Goal: Task Accomplishment & Management: Manage account settings

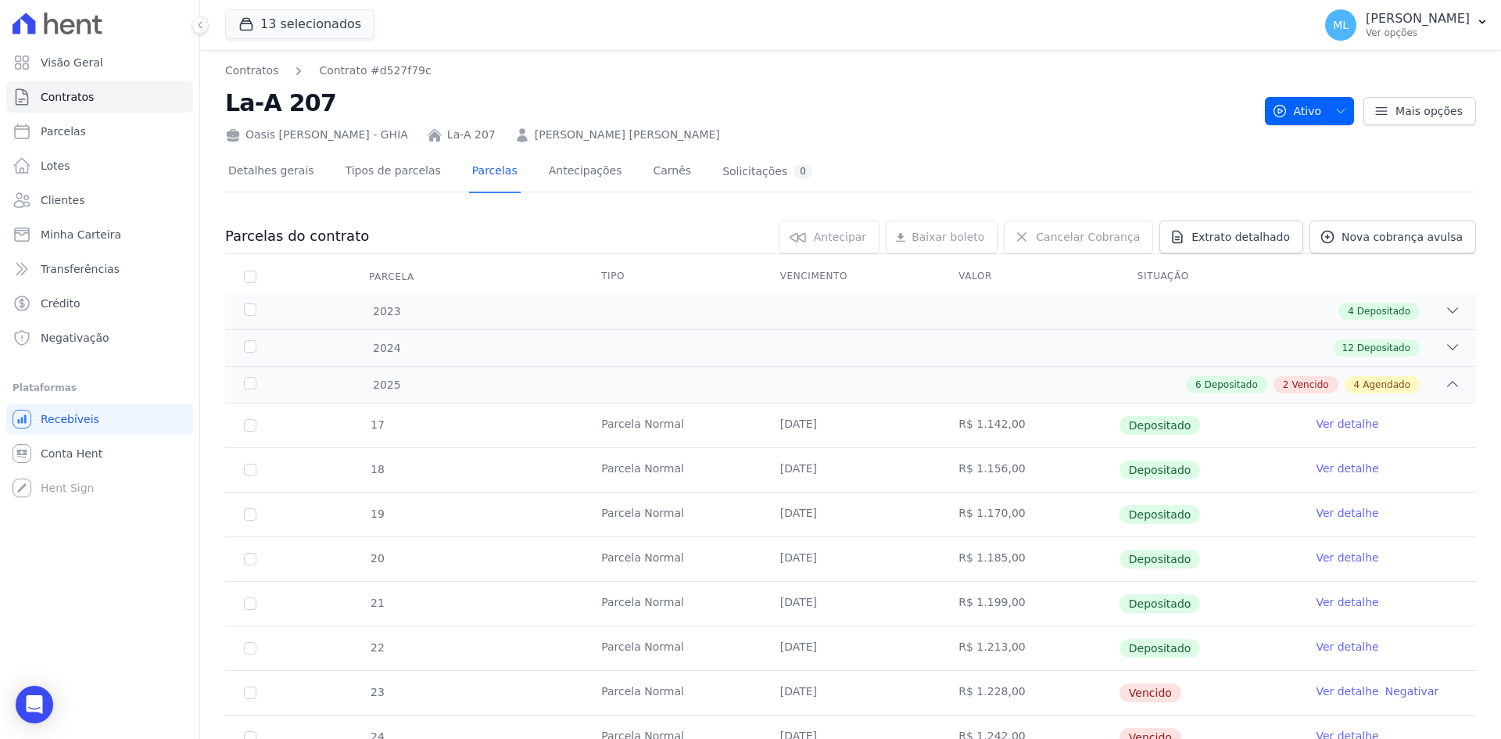
click at [104, 202] on link "Clientes" at bounding box center [99, 199] width 187 height 31
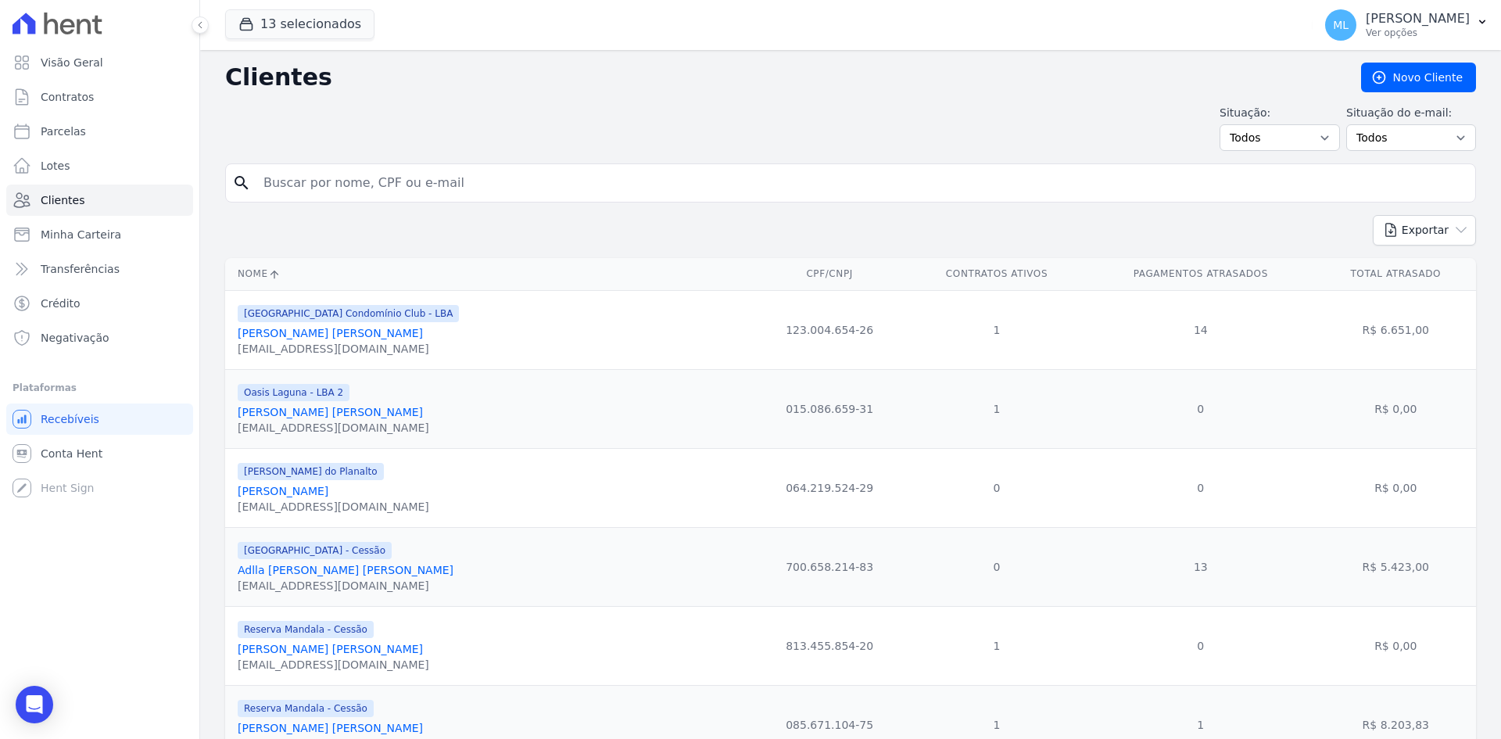
click at [401, 183] on input "search" at bounding box center [861, 182] width 1215 height 31
type input "iara ra"
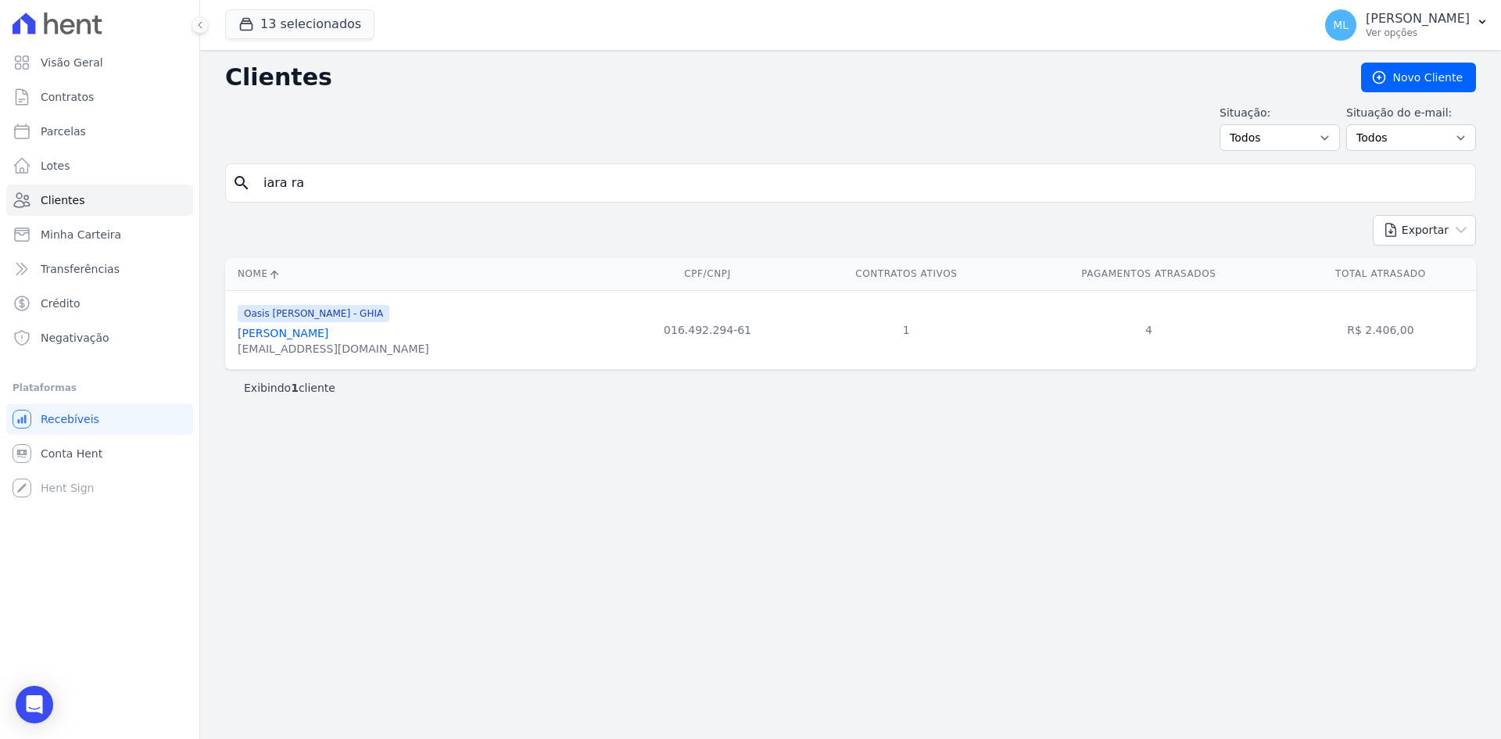
click at [328, 333] on link "Iara Rayane Silva De Oliveira" at bounding box center [283, 333] width 91 height 13
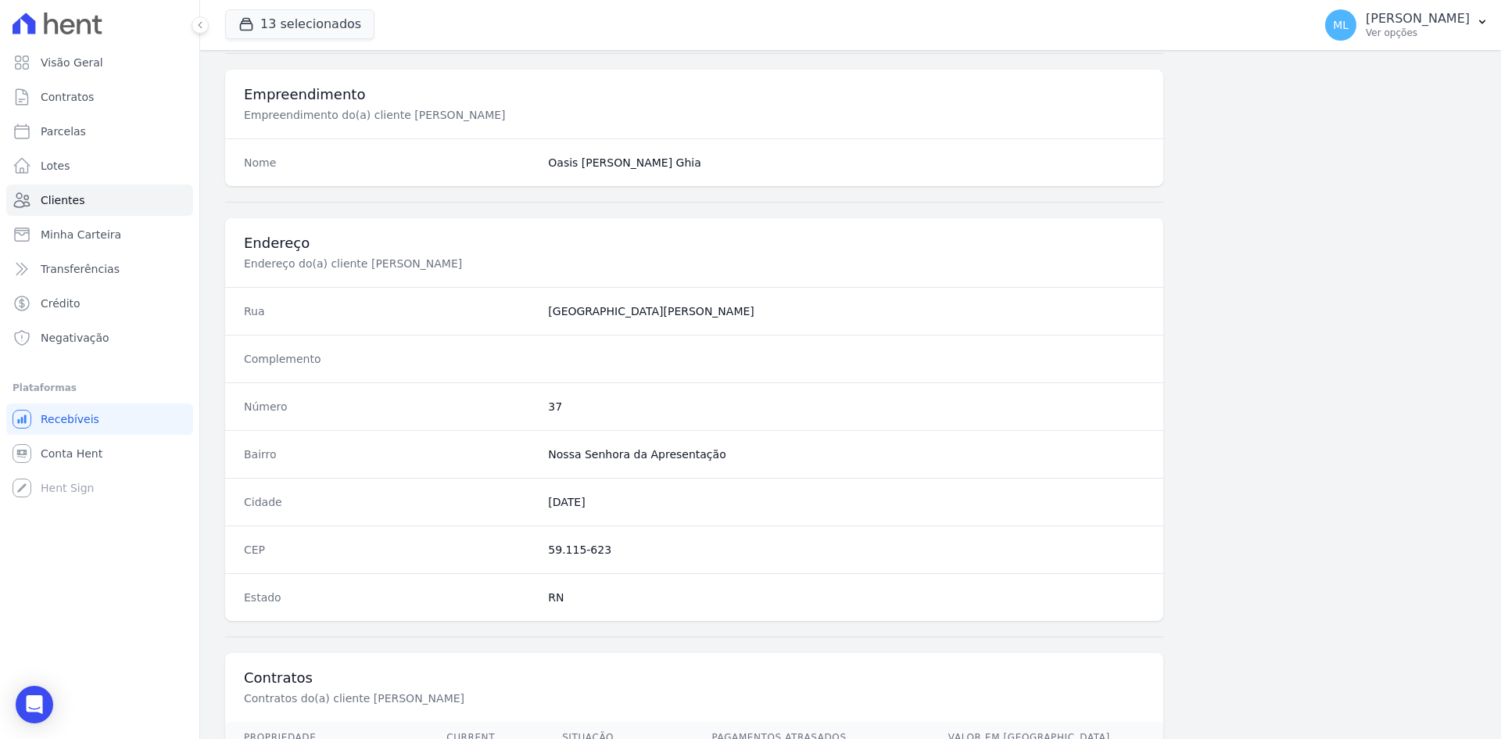
scroll to position [724, 0]
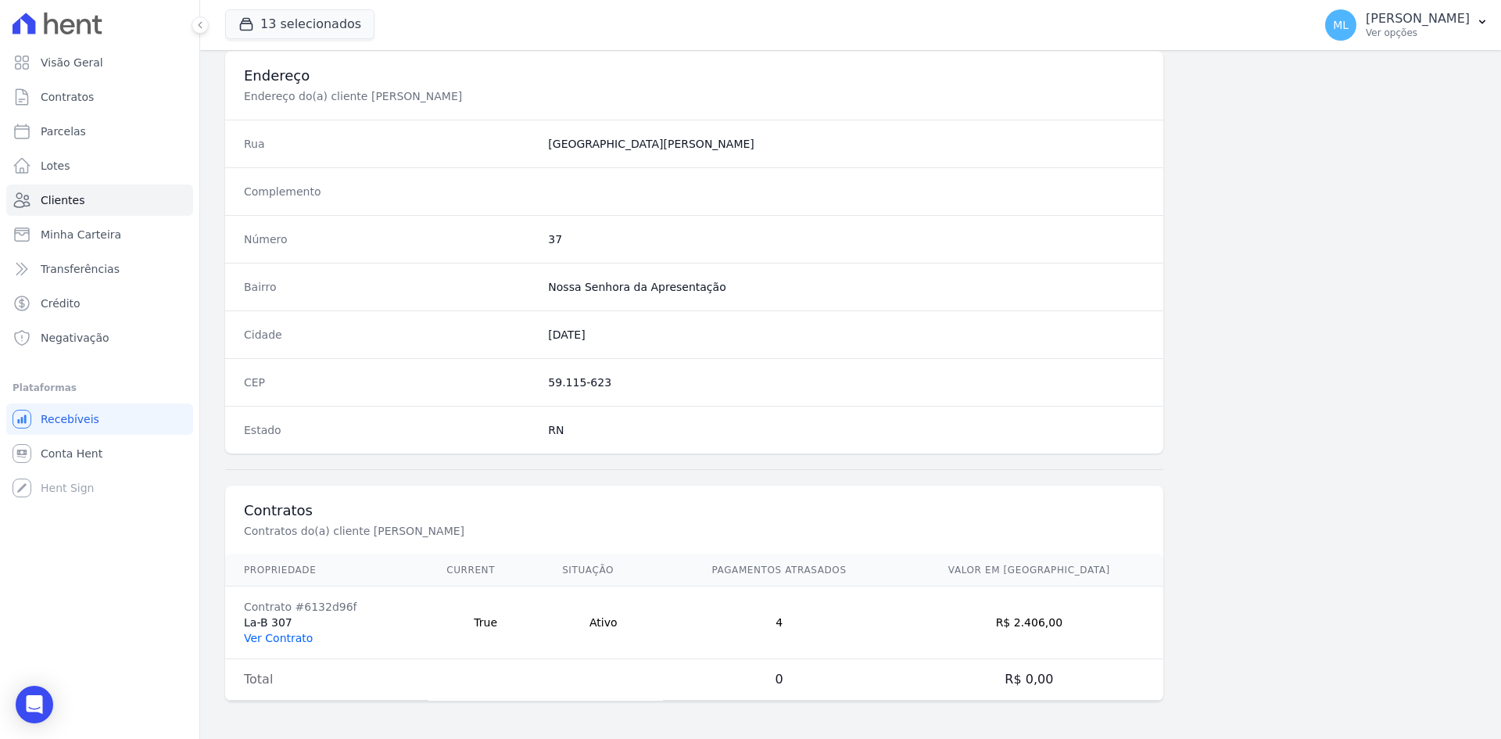
click at [290, 638] on link "Ver Contrato" at bounding box center [278, 638] width 69 height 13
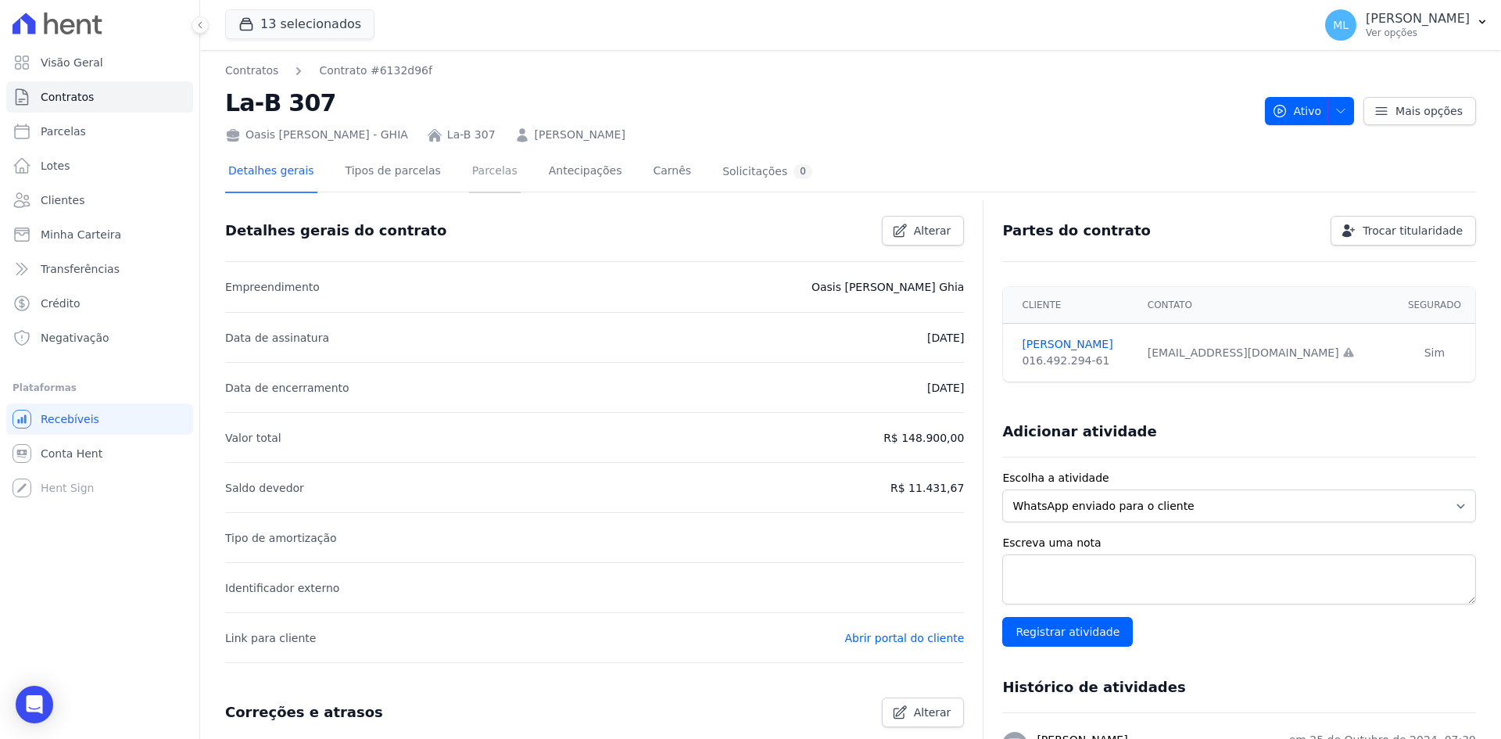
click at [469, 178] on link "Parcelas" at bounding box center [495, 172] width 52 height 41
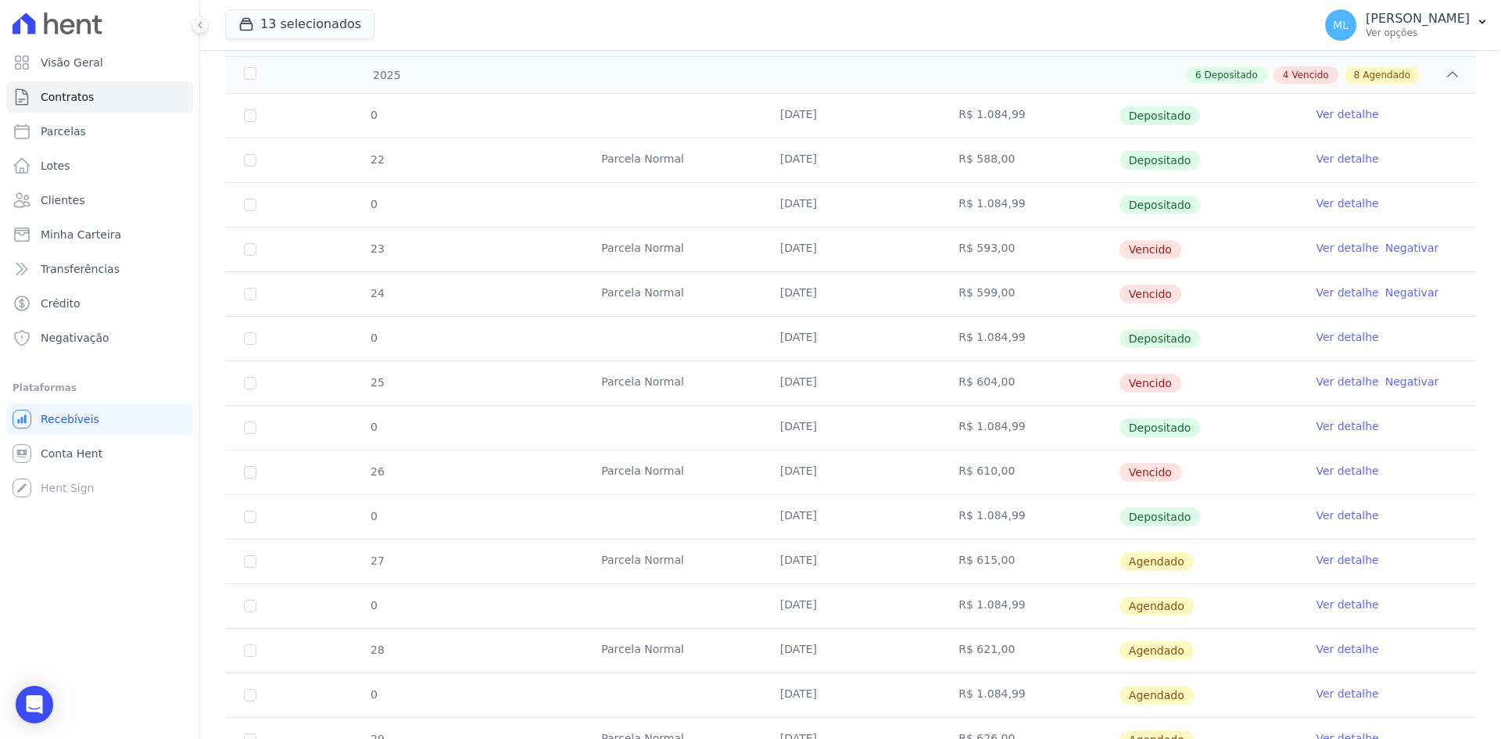
scroll to position [391, 0]
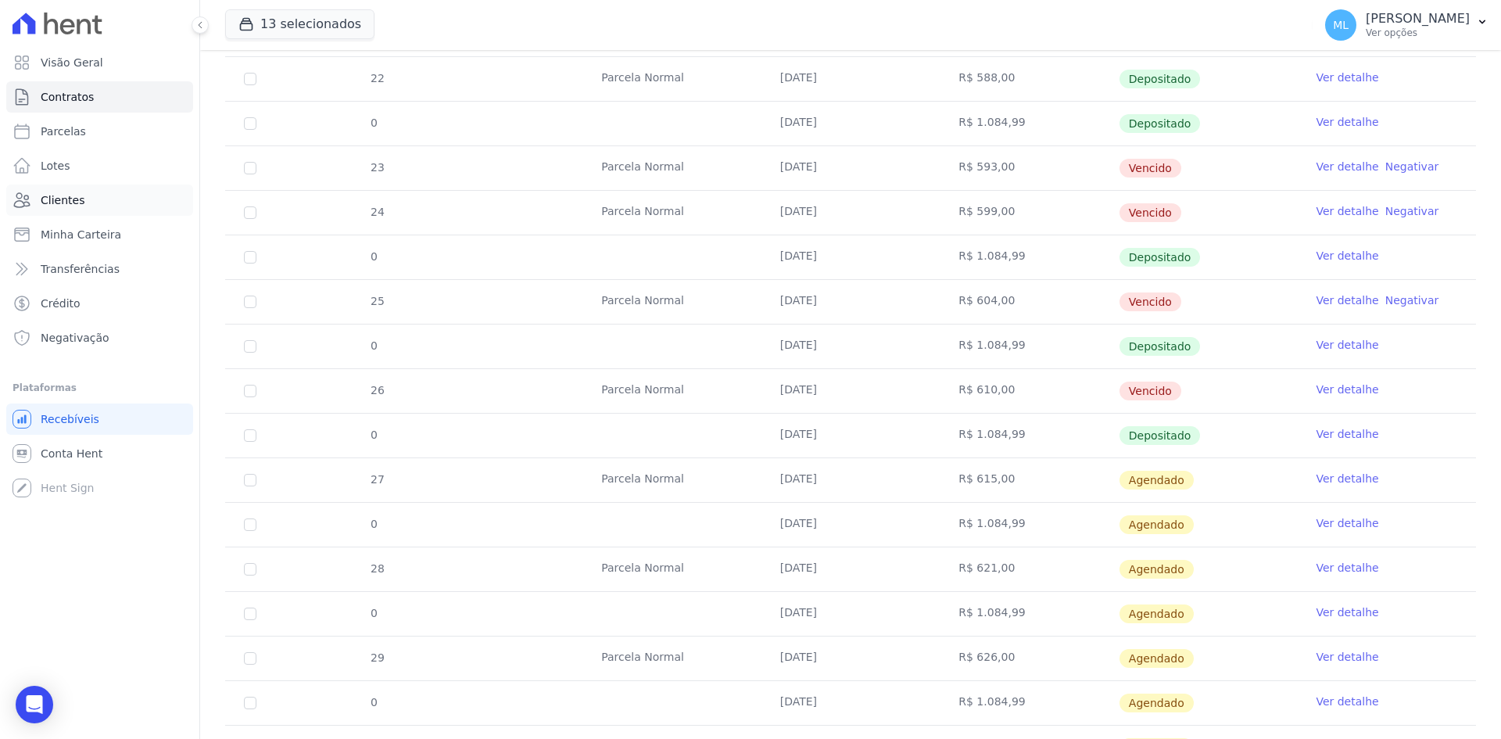
click at [93, 203] on link "Clientes" at bounding box center [99, 199] width 187 height 31
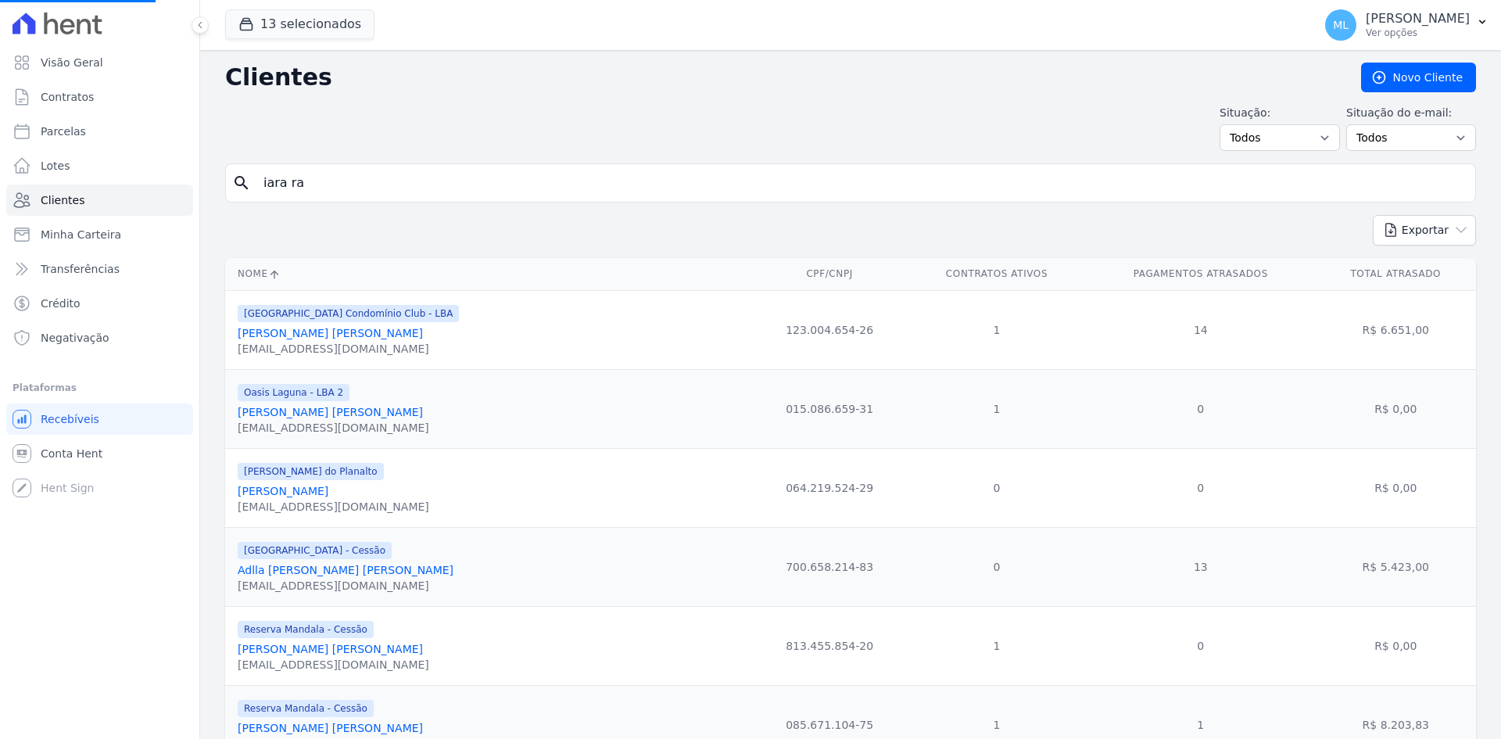
click at [410, 188] on input "iara ra" at bounding box center [861, 182] width 1215 height 31
click at [410, 188] on input "search" at bounding box center [861, 182] width 1215 height 31
type input "daiane"
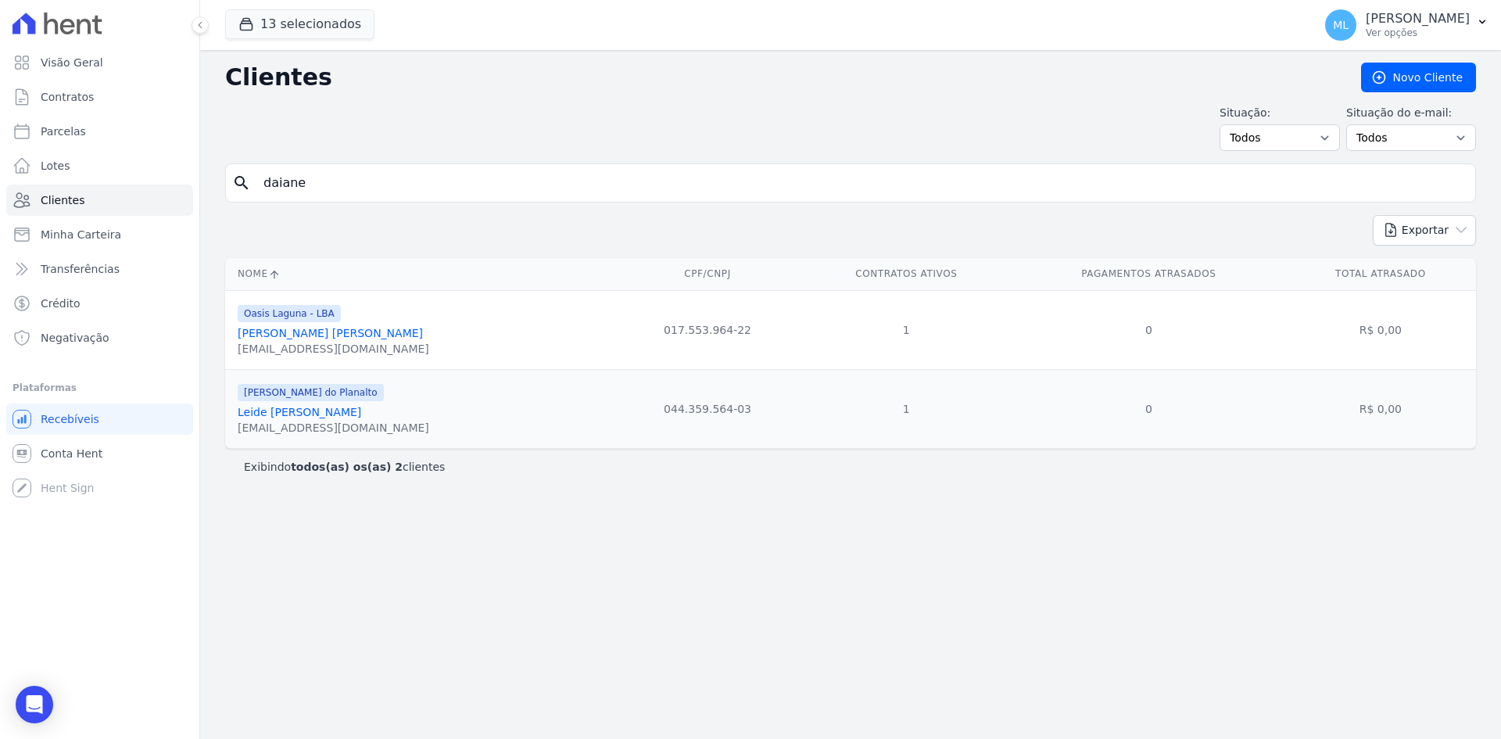
click at [342, 333] on link "[PERSON_NAME] [PERSON_NAME]" at bounding box center [330, 333] width 185 height 13
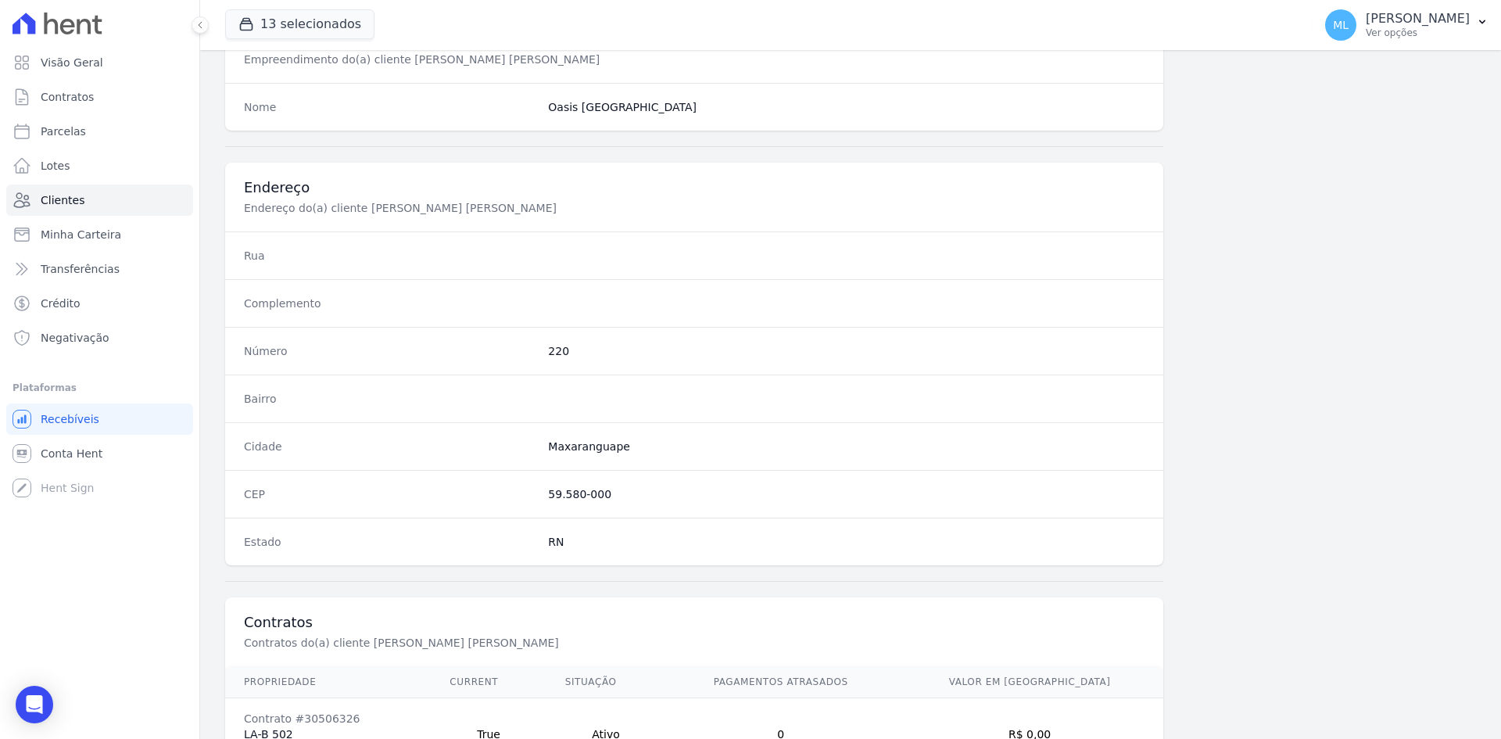
scroll to position [724, 0]
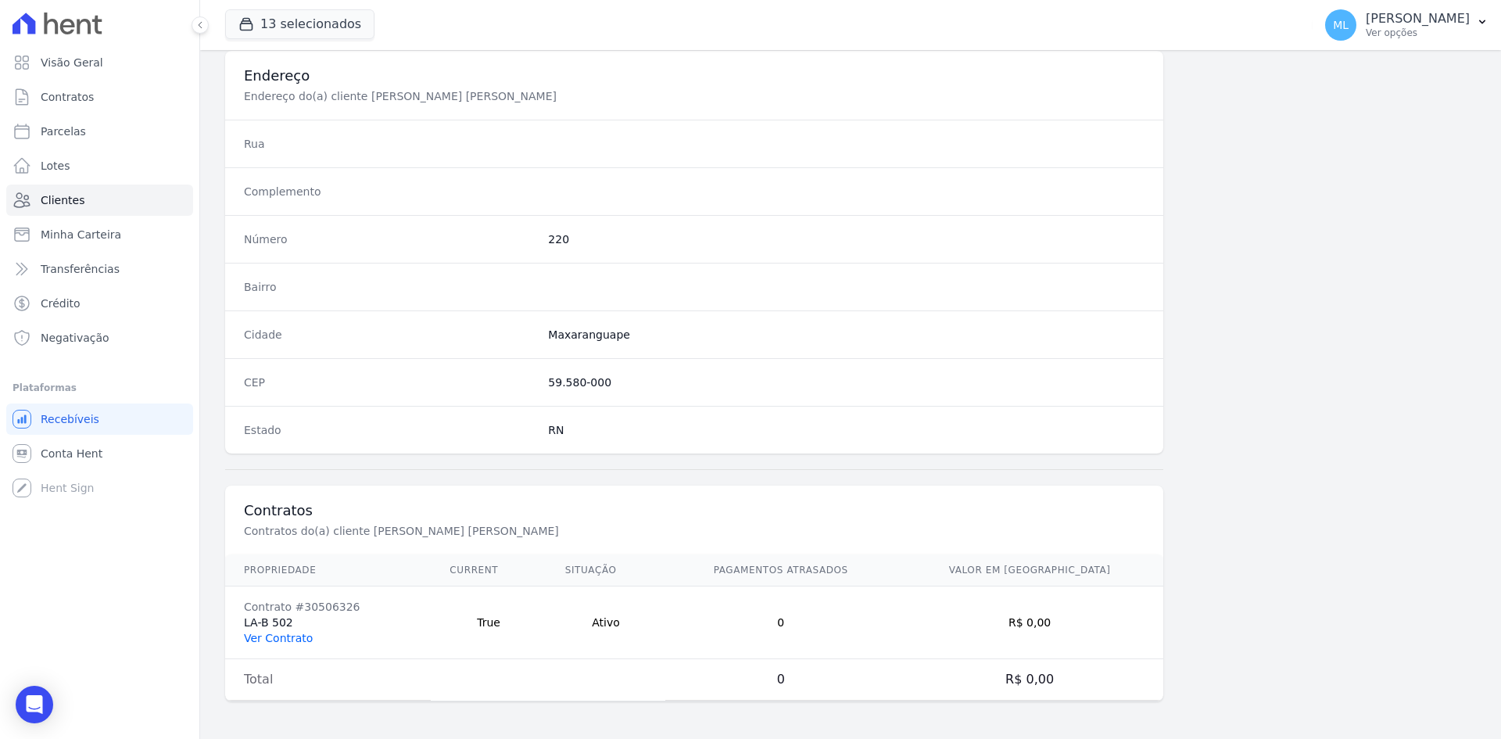
click at [287, 635] on link "Ver Contrato" at bounding box center [278, 638] width 69 height 13
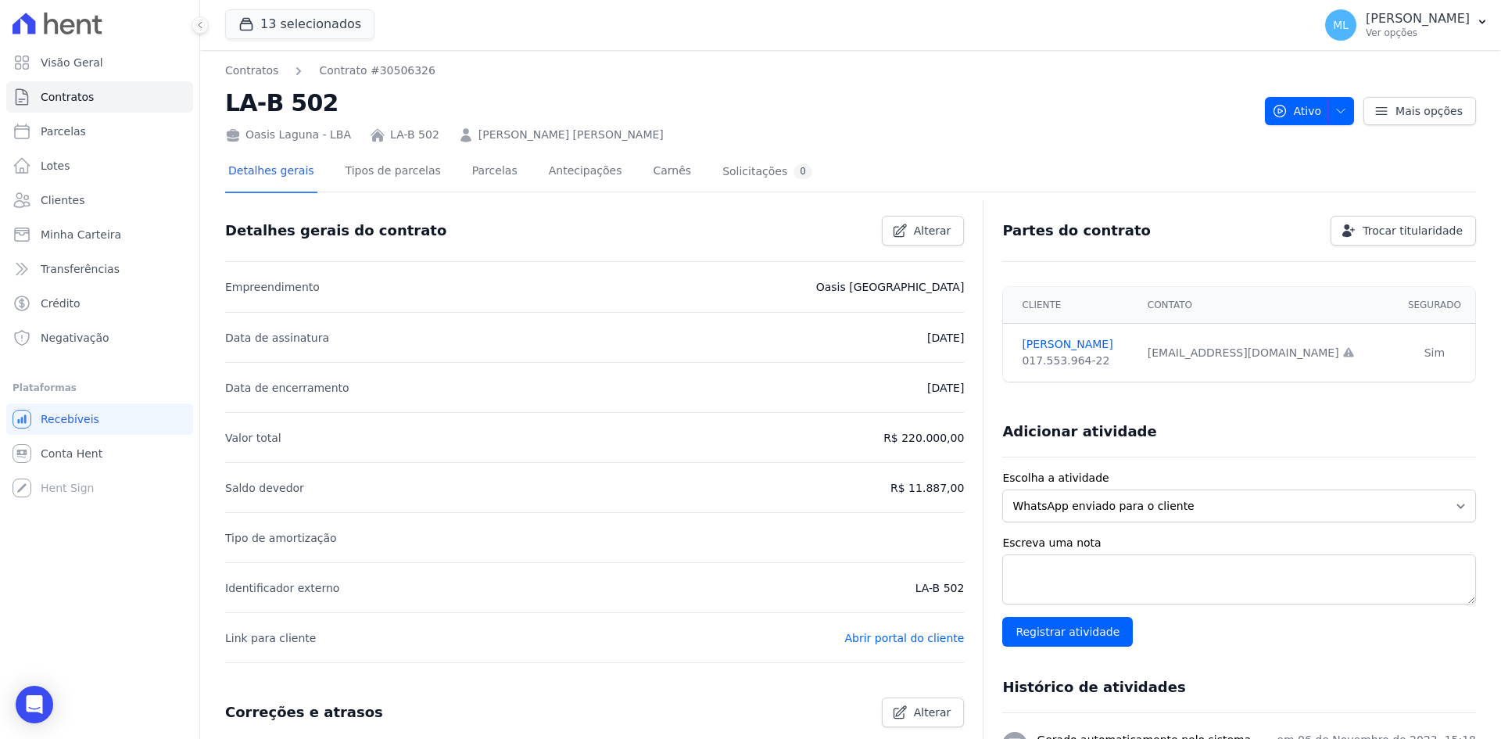
click at [504, 170] on div "Detalhes gerais Tipos de parcelas Parcelas Antecipações Carnês Solicitações 0" at bounding box center [520, 172] width 590 height 41
click at [485, 177] on link "Parcelas" at bounding box center [495, 172] width 52 height 41
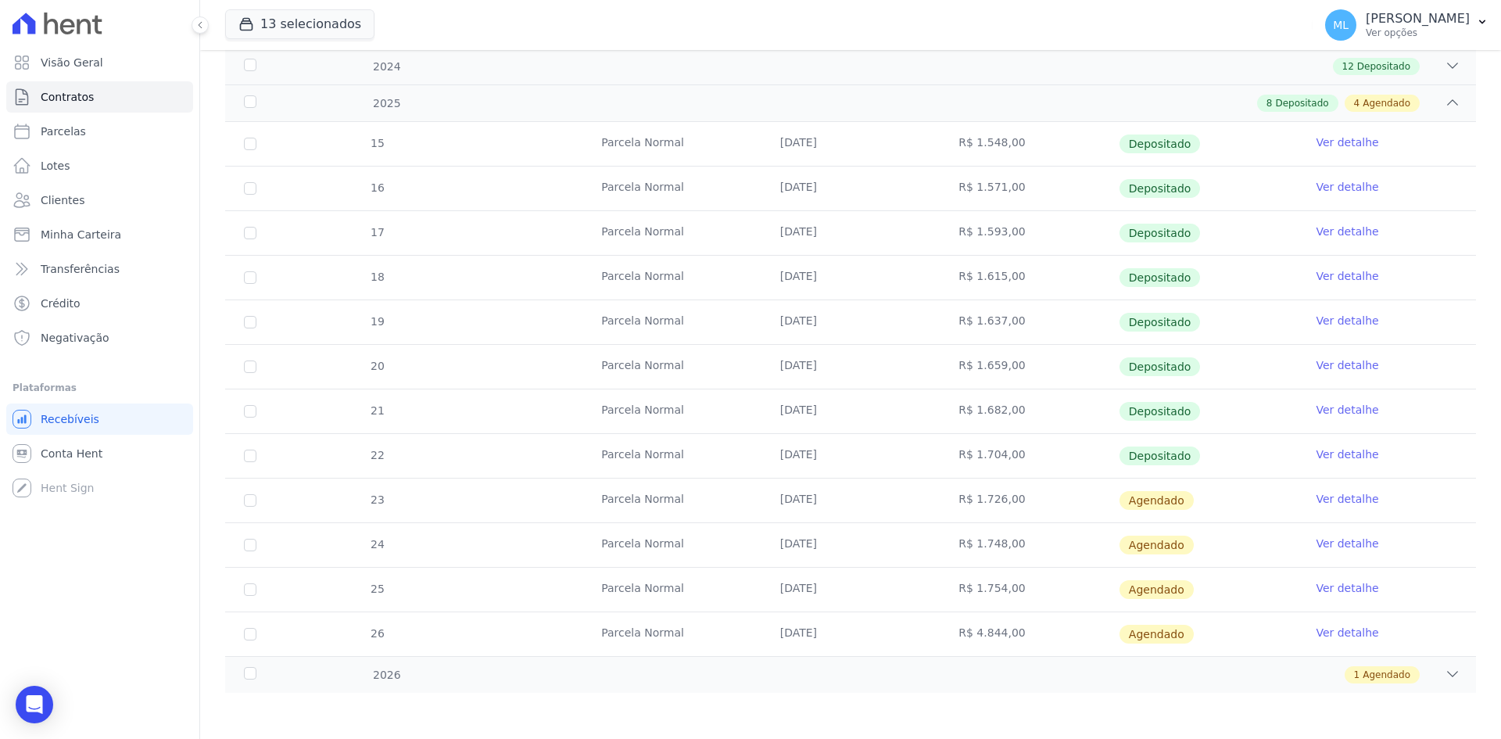
scroll to position [282, 0]
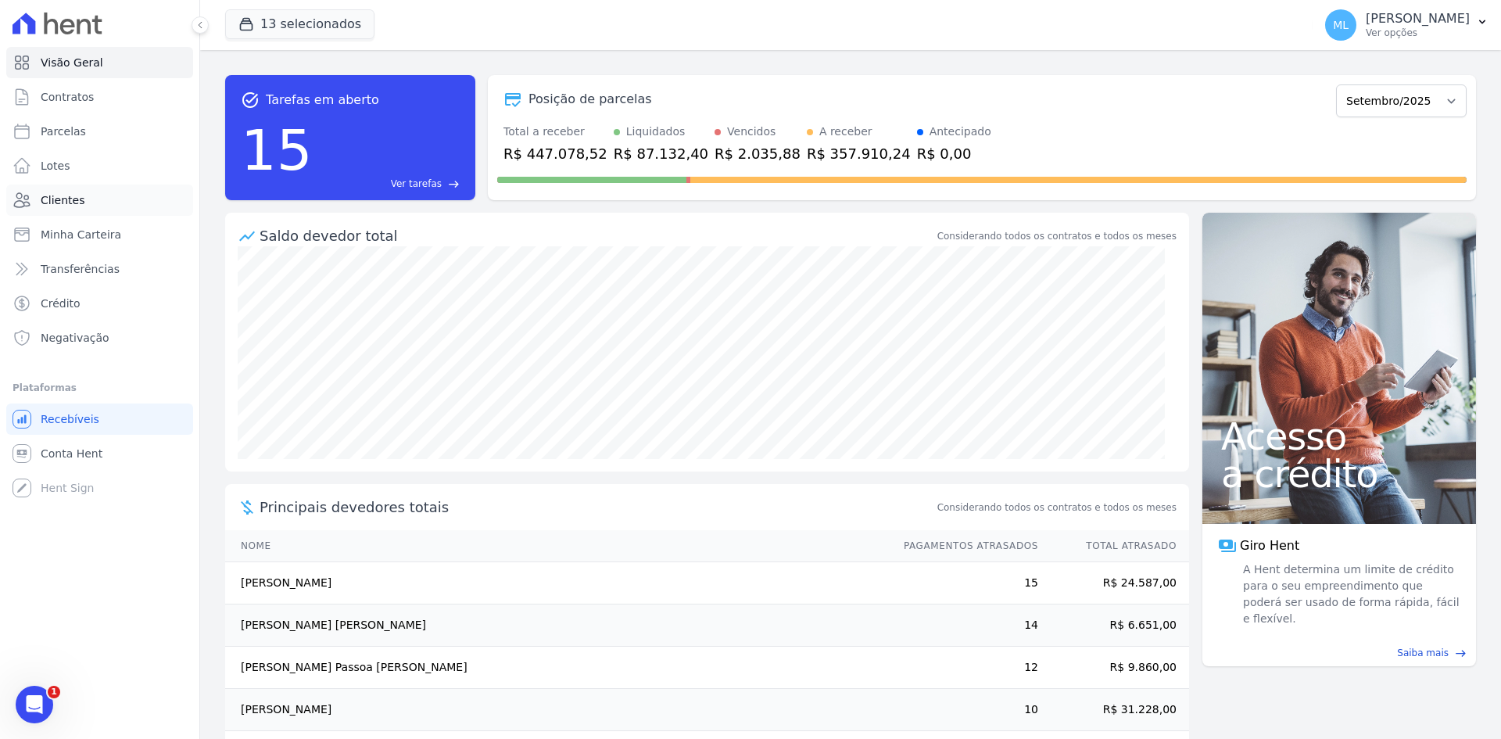
click at [97, 209] on link "Clientes" at bounding box center [99, 199] width 187 height 31
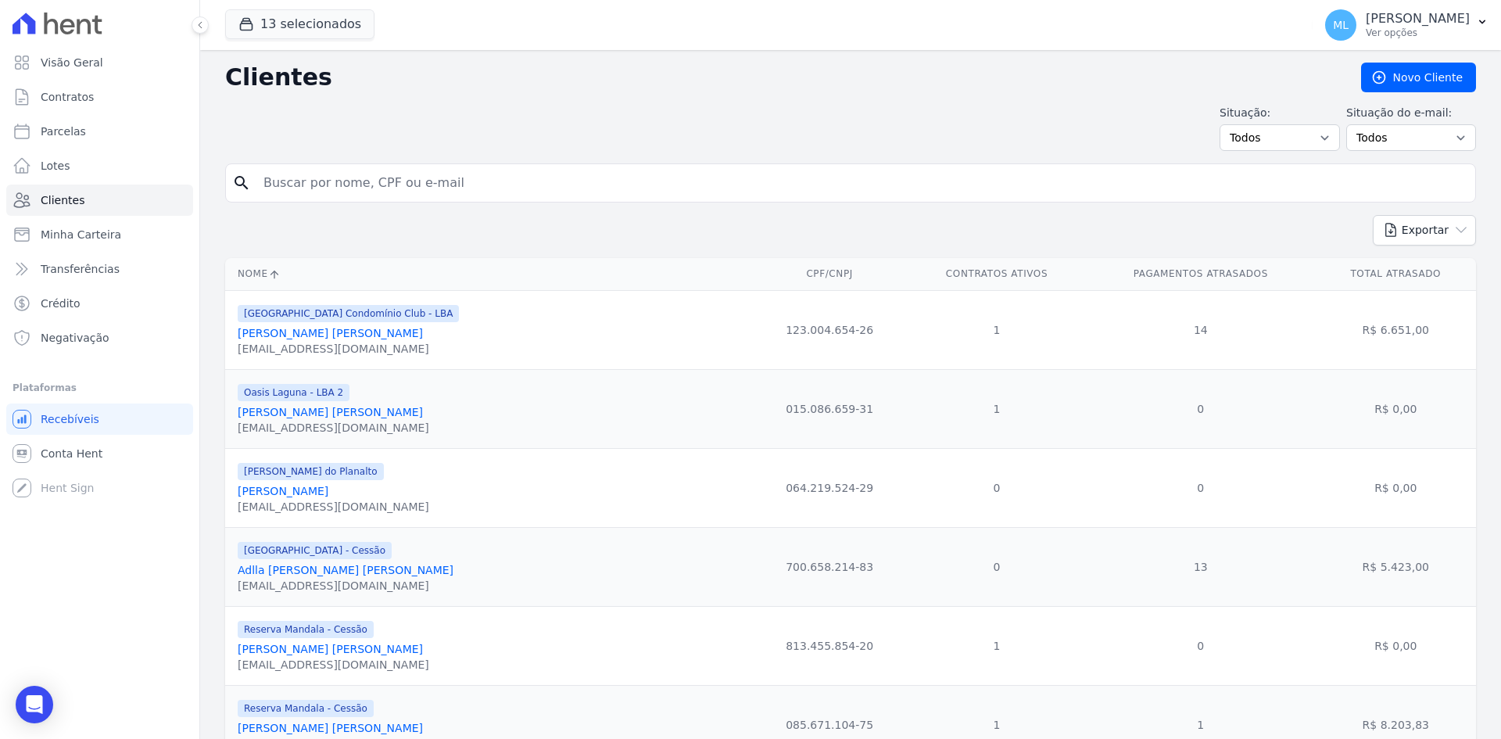
click at [350, 180] on input "search" at bounding box center [861, 182] width 1215 height 31
type input "[PERSON_NAME]"
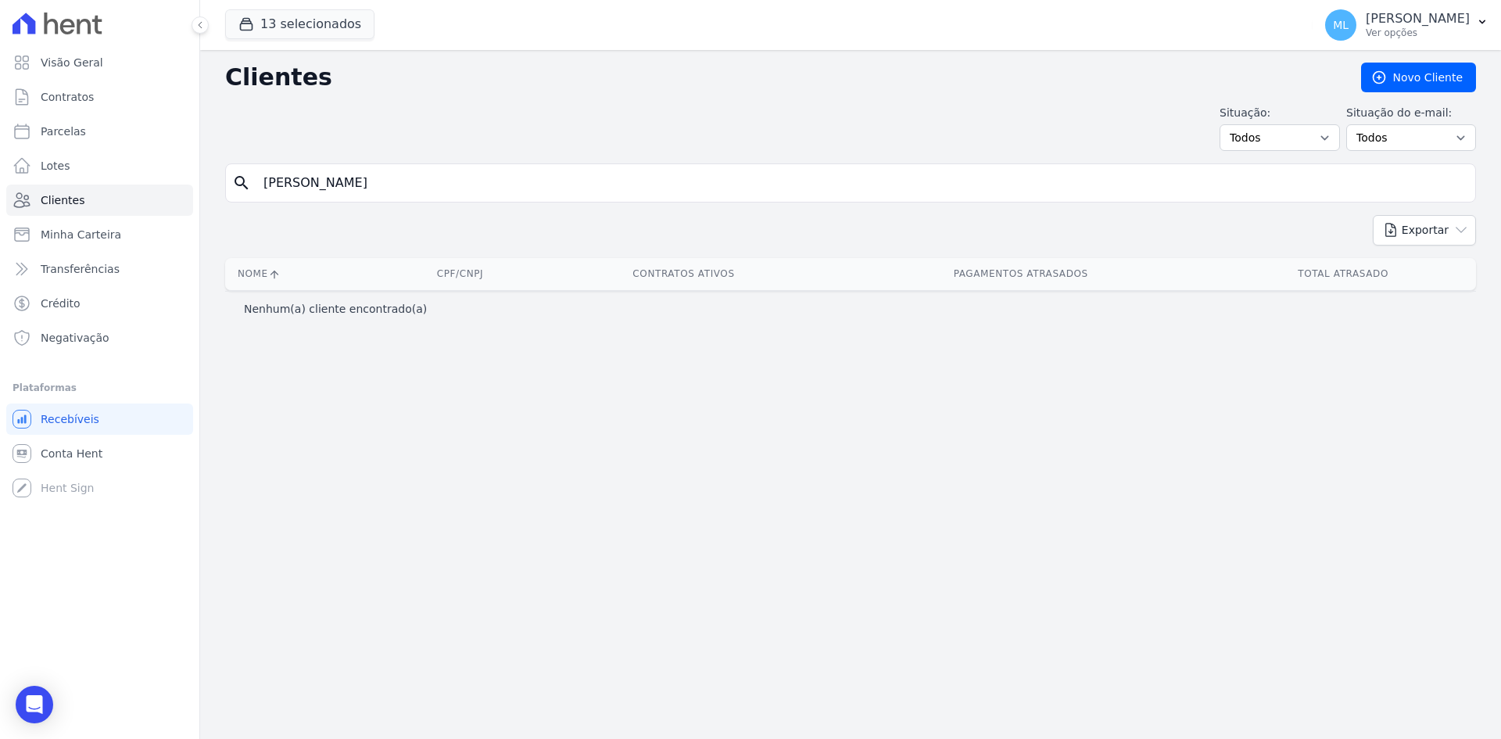
drag, startPoint x: 376, startPoint y: 188, endPoint x: 221, endPoint y: 190, distance: 154.8
click at [221, 190] on div "Clientes [GEOGRAPHIC_DATA] Situação: Todos Adimplentes Inadimplentes Situação d…" at bounding box center [850, 394] width 1301 height 689
click at [308, 26] on button "13 selecionados" at bounding box center [299, 24] width 149 height 30
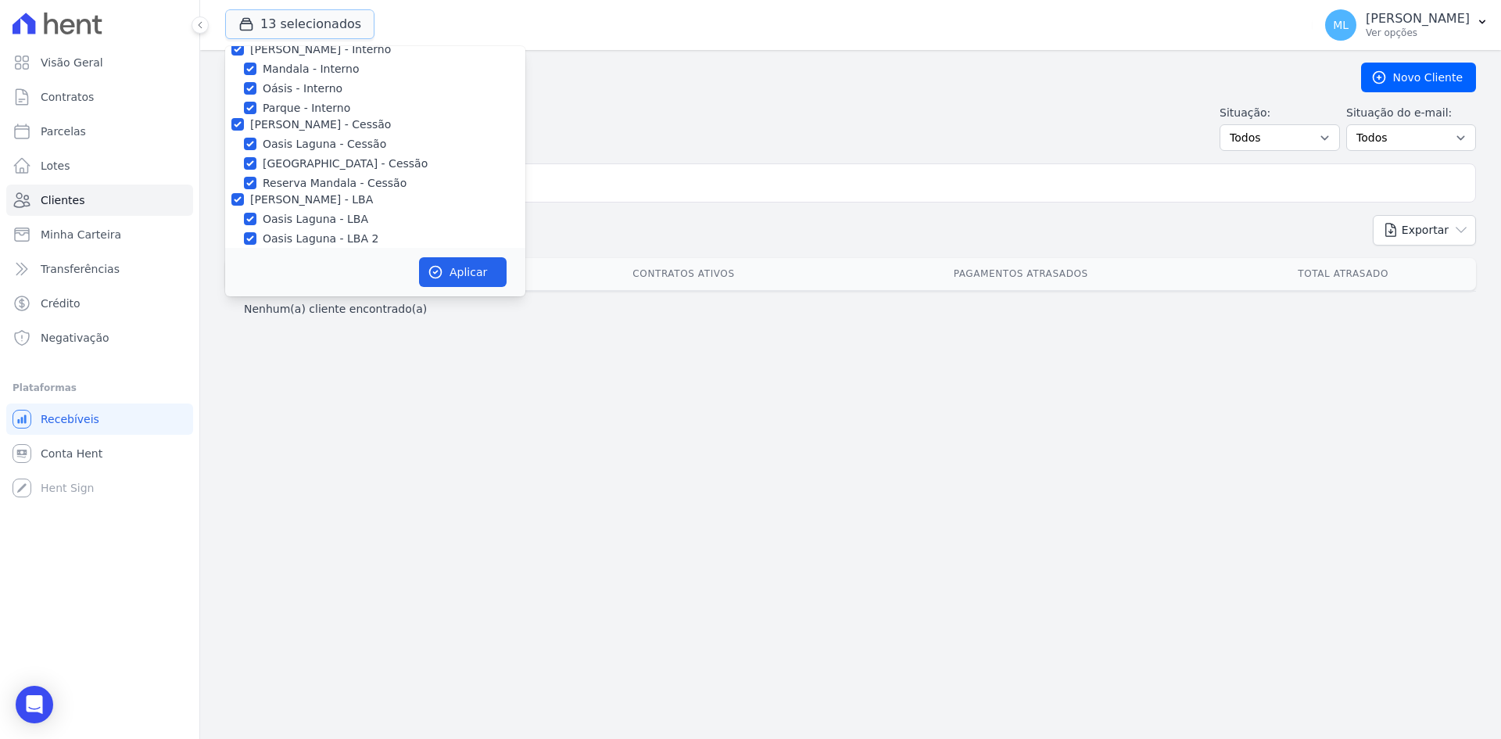
scroll to position [143, 0]
click at [617, 188] on input "[PERSON_NAME]" at bounding box center [861, 182] width 1215 height 31
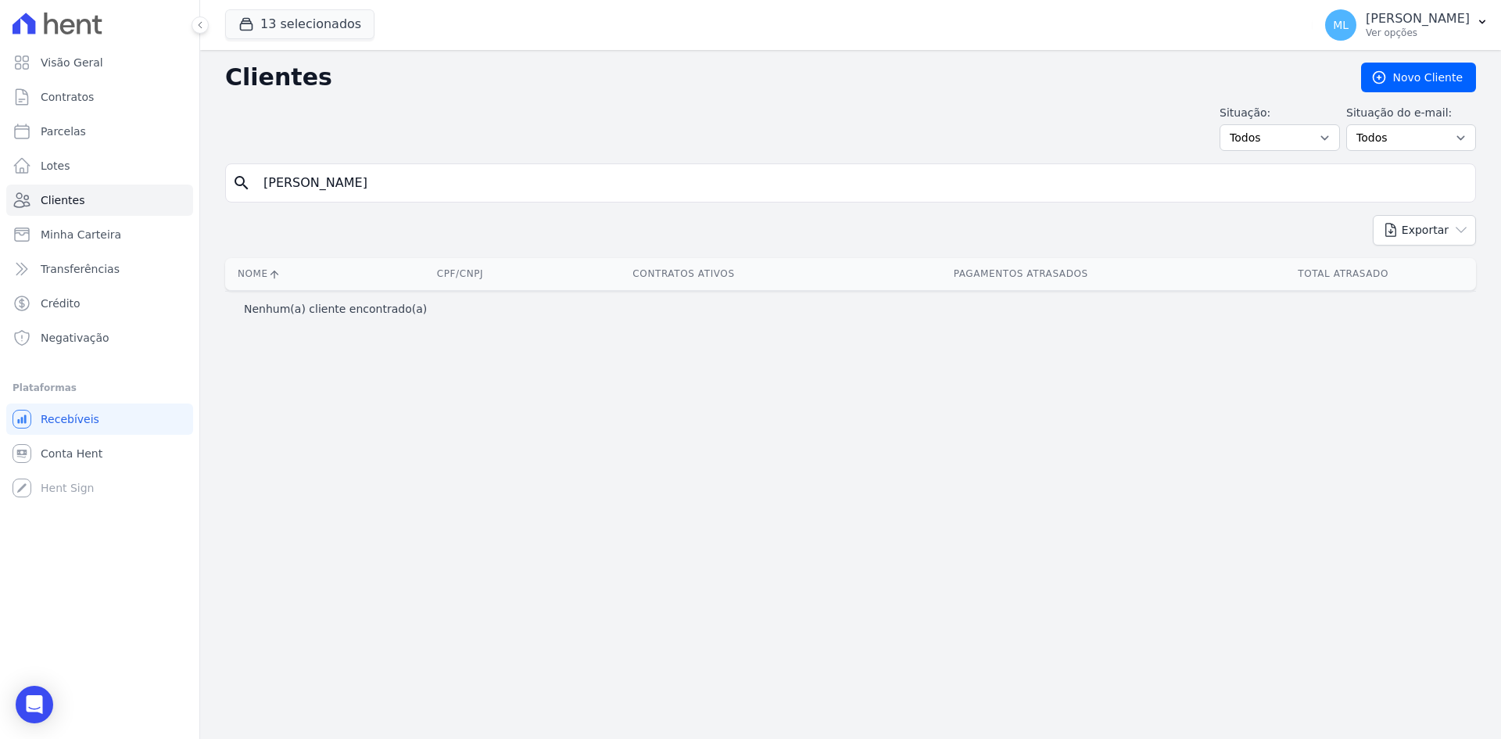
click at [617, 188] on input "[PERSON_NAME]" at bounding box center [861, 182] width 1215 height 31
type input "[PERSON_NAME]"
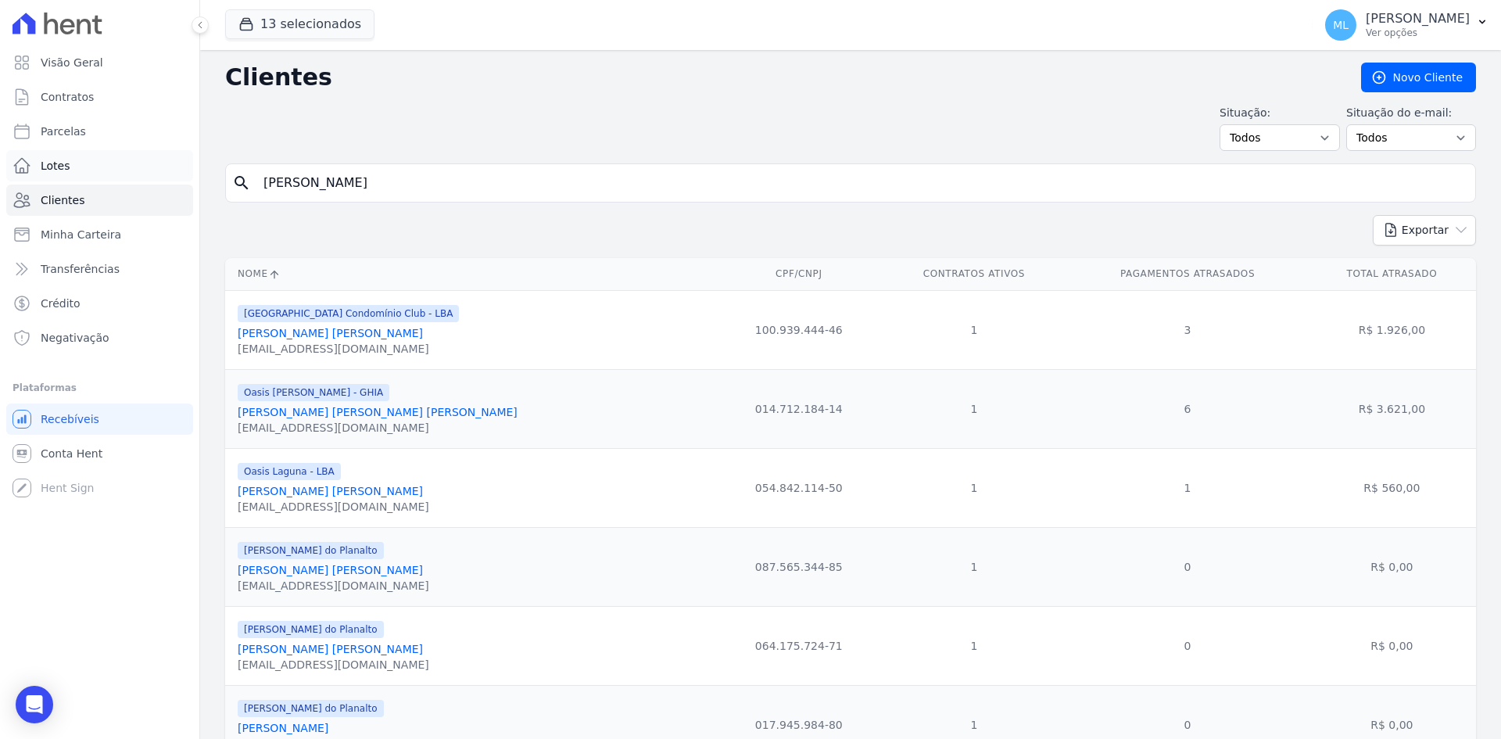
drag, startPoint x: 348, startPoint y: 181, endPoint x: 131, endPoint y: 156, distance: 218.7
click at [131, 156] on div "Visão Geral Contratos [GEOGRAPHIC_DATA] Lotes Clientes Minha Carteira Transferê…" at bounding box center [750, 369] width 1501 height 739
type input "[PERSON_NAME]"
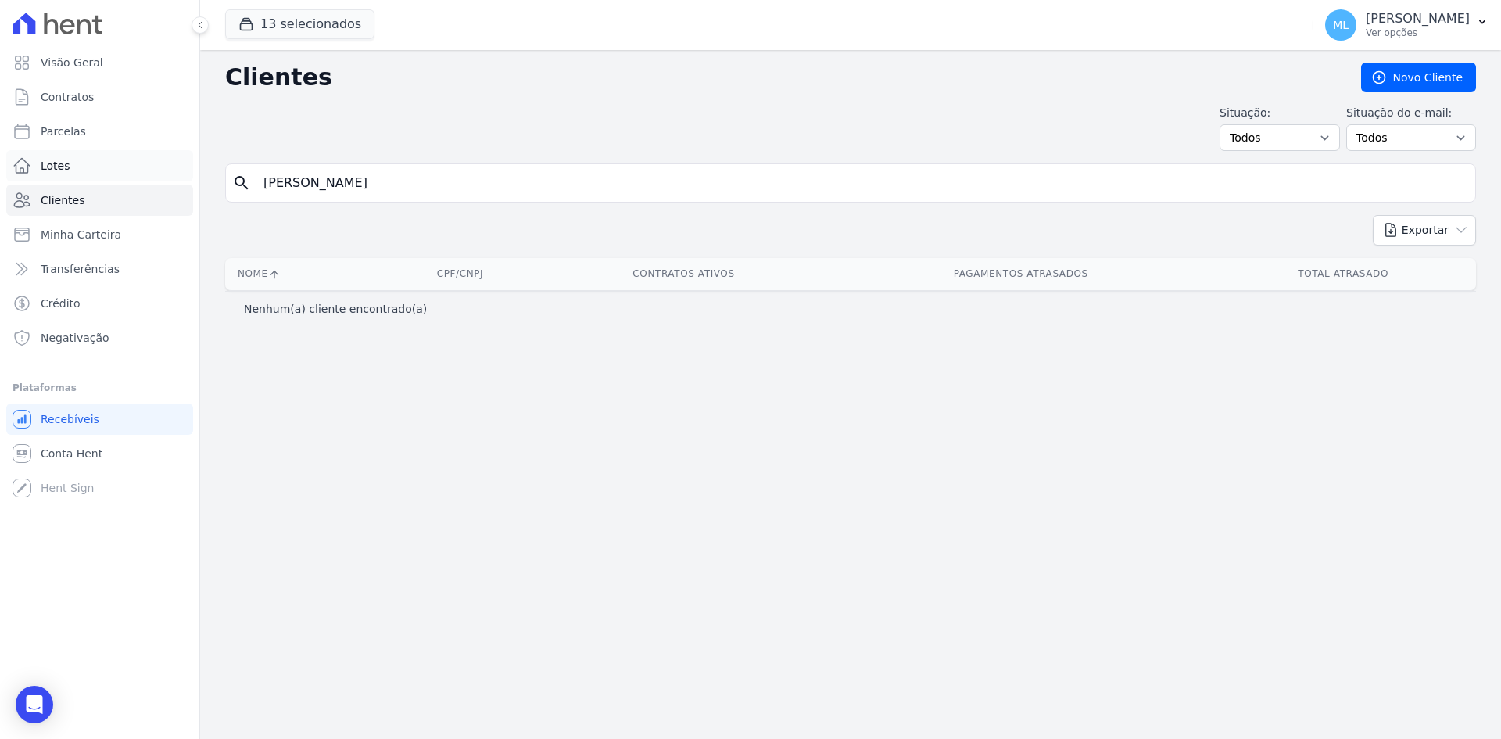
drag, startPoint x: 349, startPoint y: 184, endPoint x: 140, endPoint y: 175, distance: 208.9
click at [140, 175] on div "Visão Geral Contratos [GEOGRAPHIC_DATA] Lotes Clientes Minha Carteira Transferê…" at bounding box center [750, 369] width 1501 height 739
type input "[PERSON_NAME]"
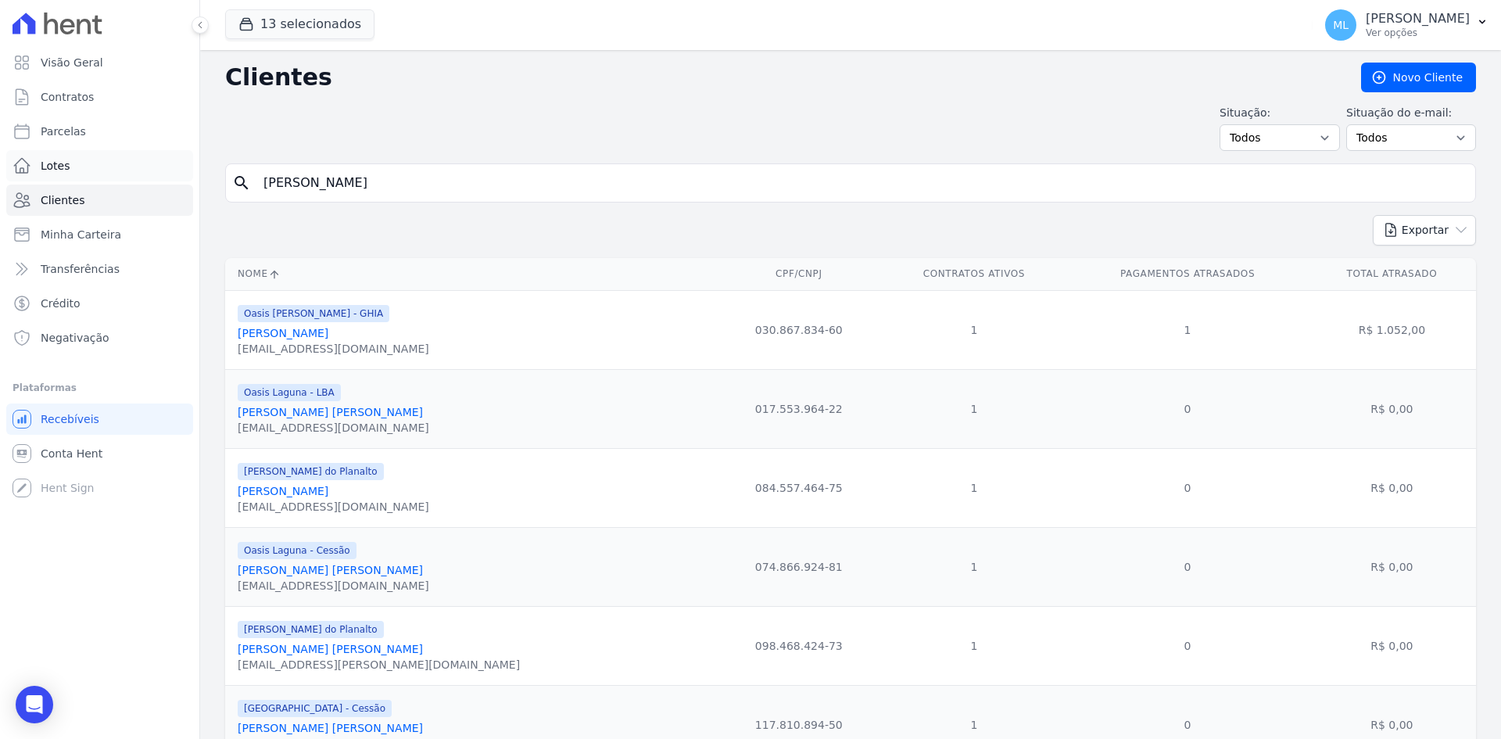
drag, startPoint x: 345, startPoint y: 166, endPoint x: 147, endPoint y: 173, distance: 198.6
click at [147, 173] on div "Visão Geral Contratos [GEOGRAPHIC_DATA] Lotes Clientes Minha Carteira Transferê…" at bounding box center [750, 369] width 1501 height 739
type input "[PERSON_NAME] da con"
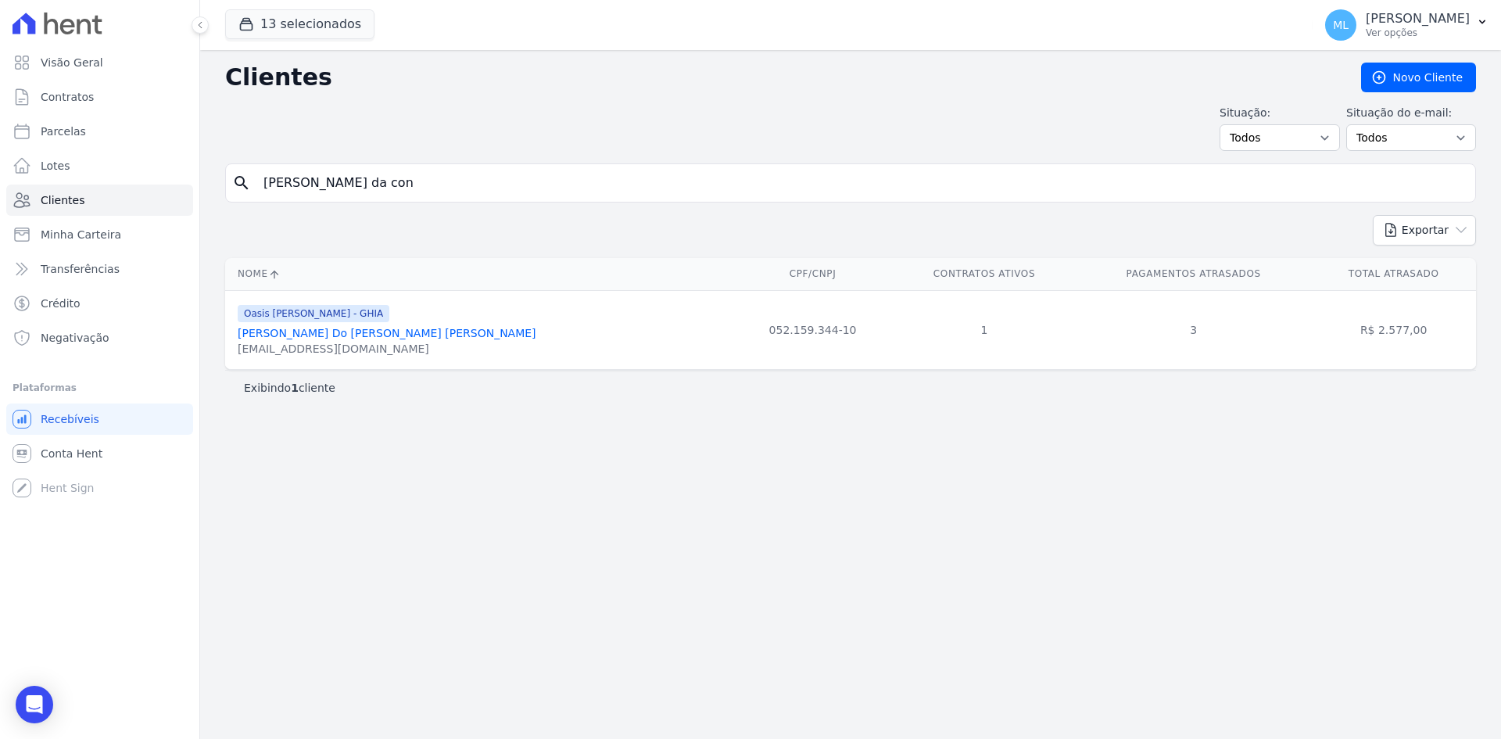
click at [406, 330] on link "[PERSON_NAME] Do [PERSON_NAME] [PERSON_NAME]" at bounding box center [387, 333] width 299 height 13
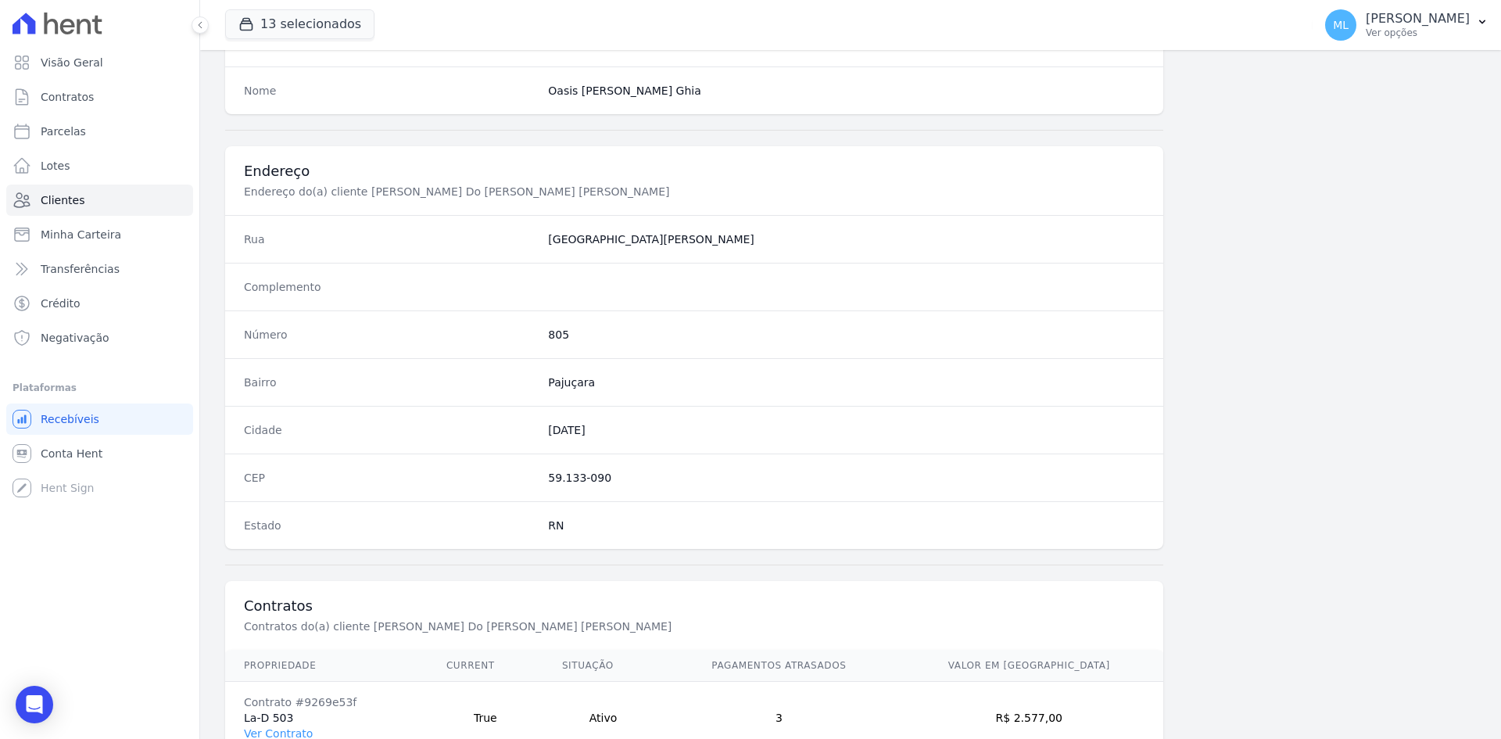
scroll to position [724, 0]
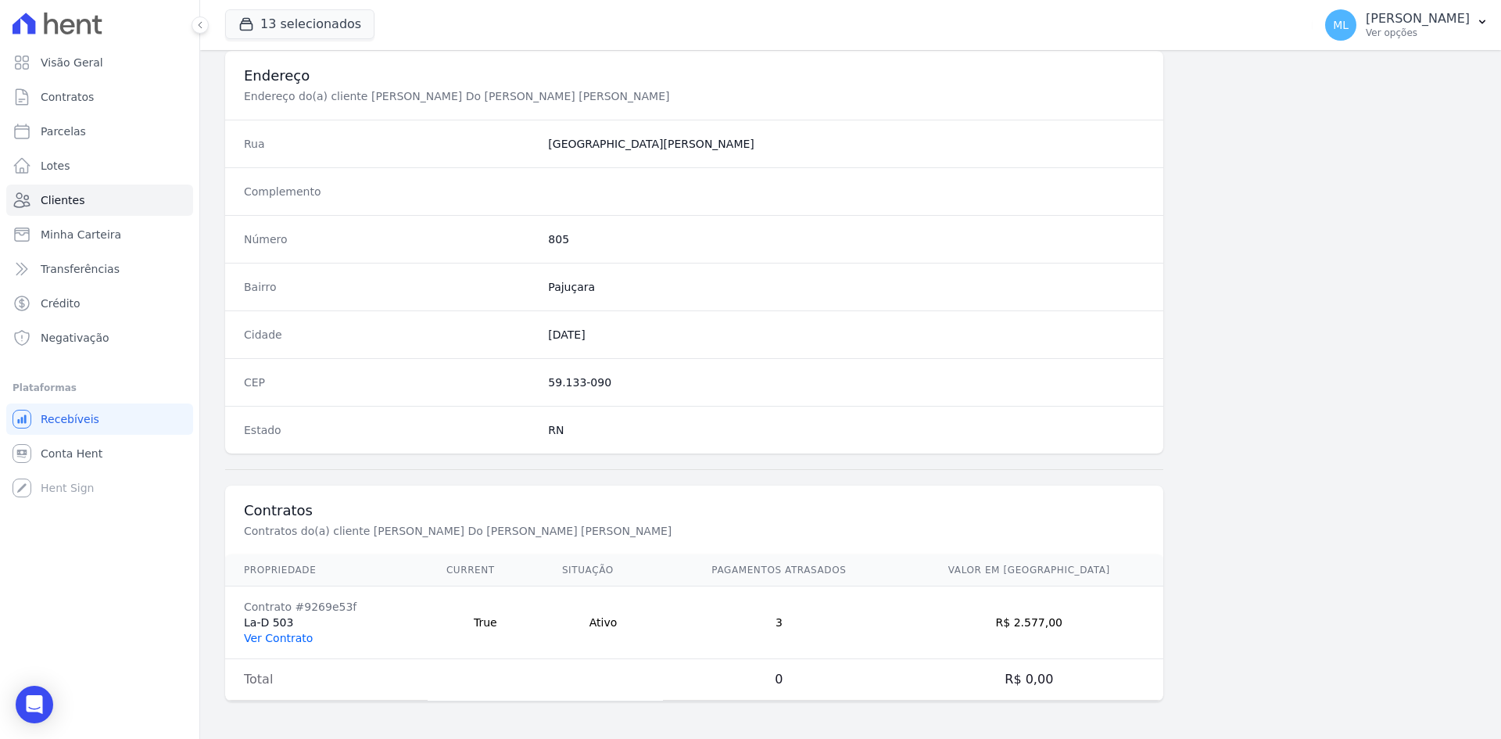
drag, startPoint x: 280, startPoint y: 637, endPoint x: 295, endPoint y: 639, distance: 15.7
click at [281, 637] on link "Ver Contrato" at bounding box center [278, 638] width 69 height 13
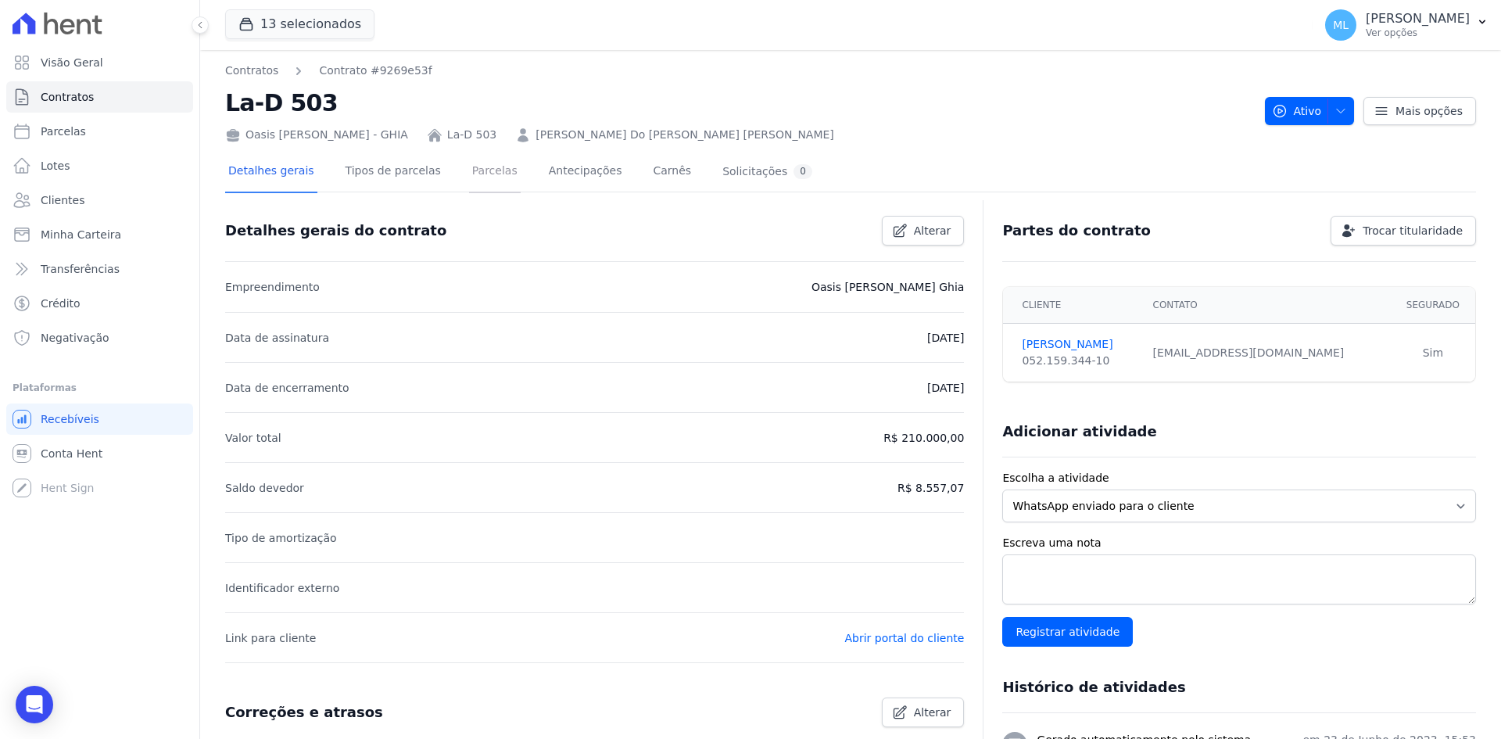
click at [469, 174] on link "Parcelas" at bounding box center [495, 172] width 52 height 41
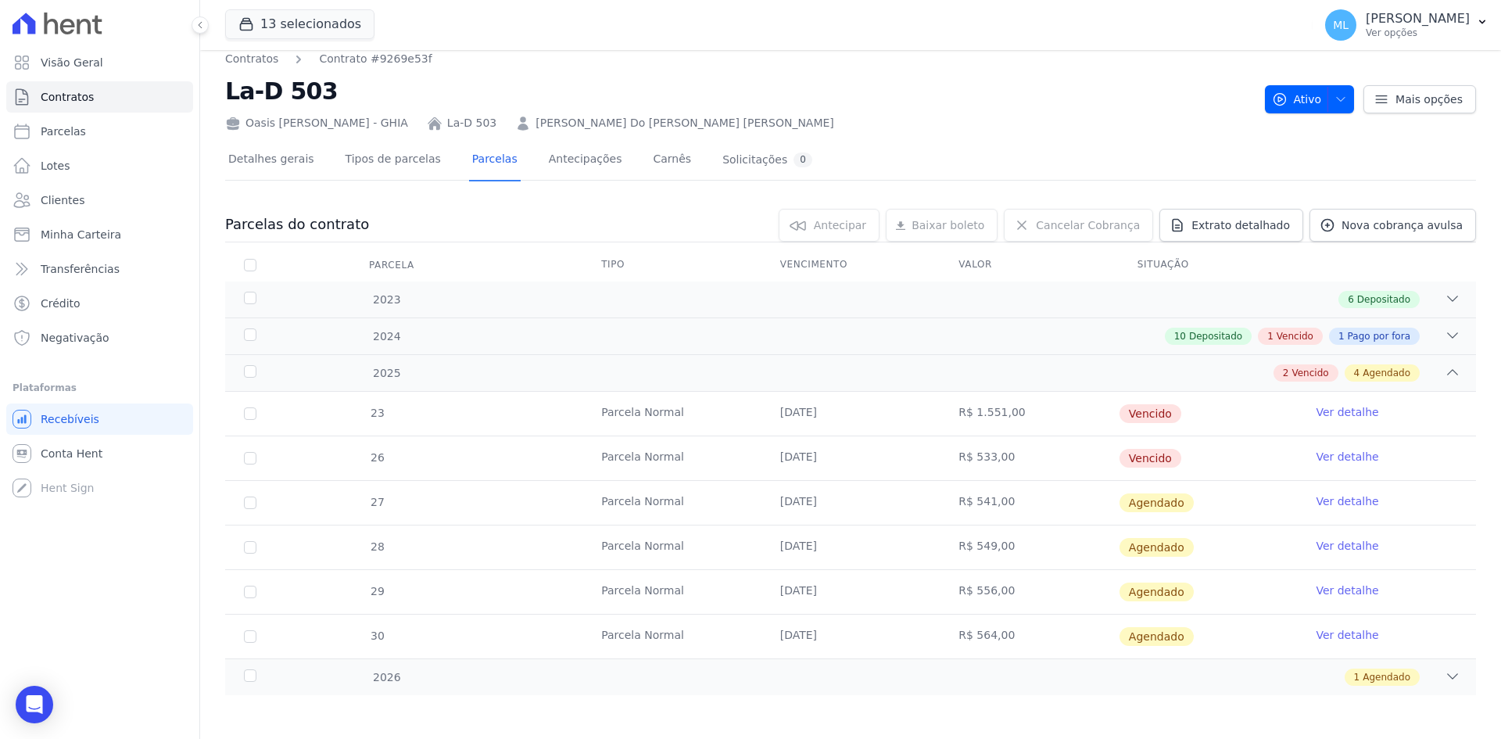
scroll to position [15, 0]
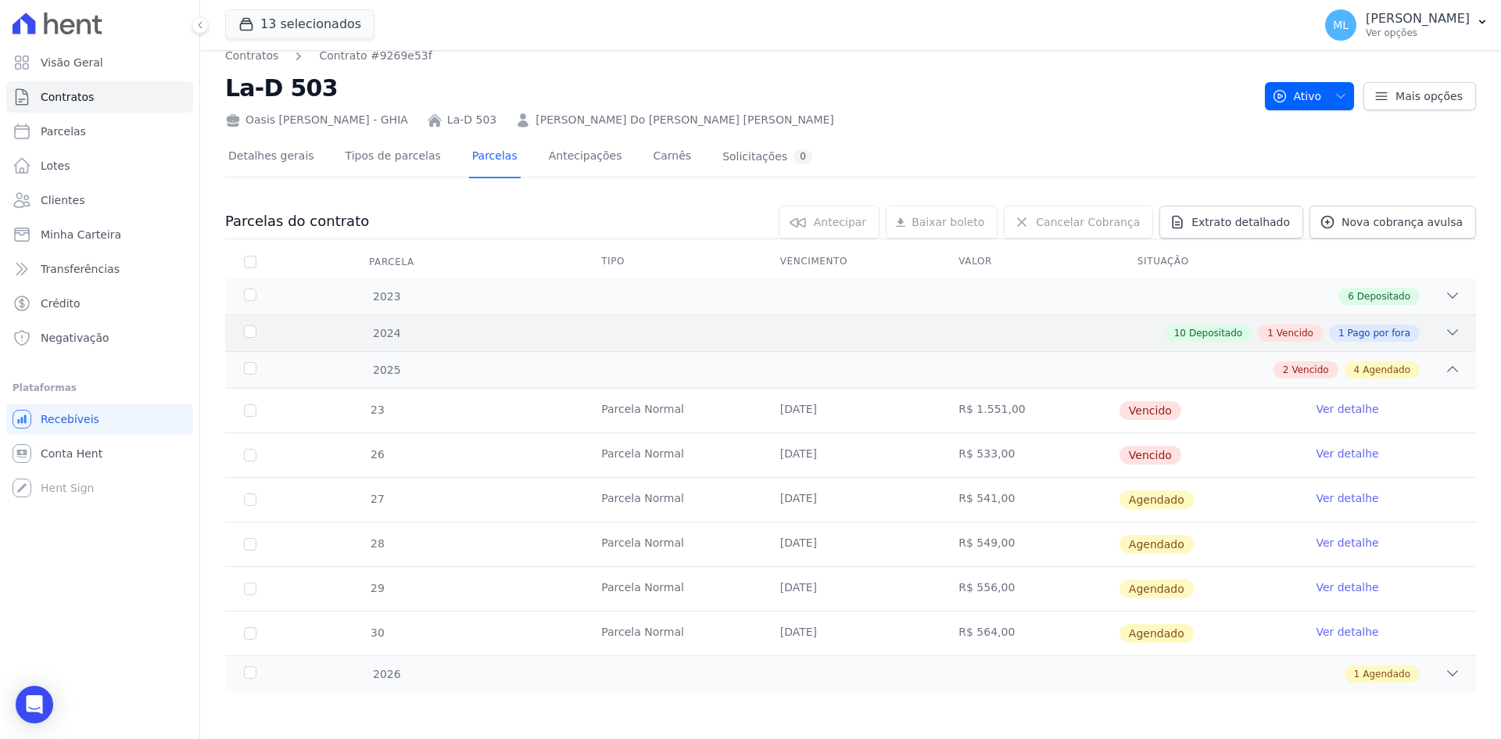
click at [716, 327] on div "10 Depositado 1 Vencido 1 Pago por fora" at bounding box center [911, 332] width 1097 height 17
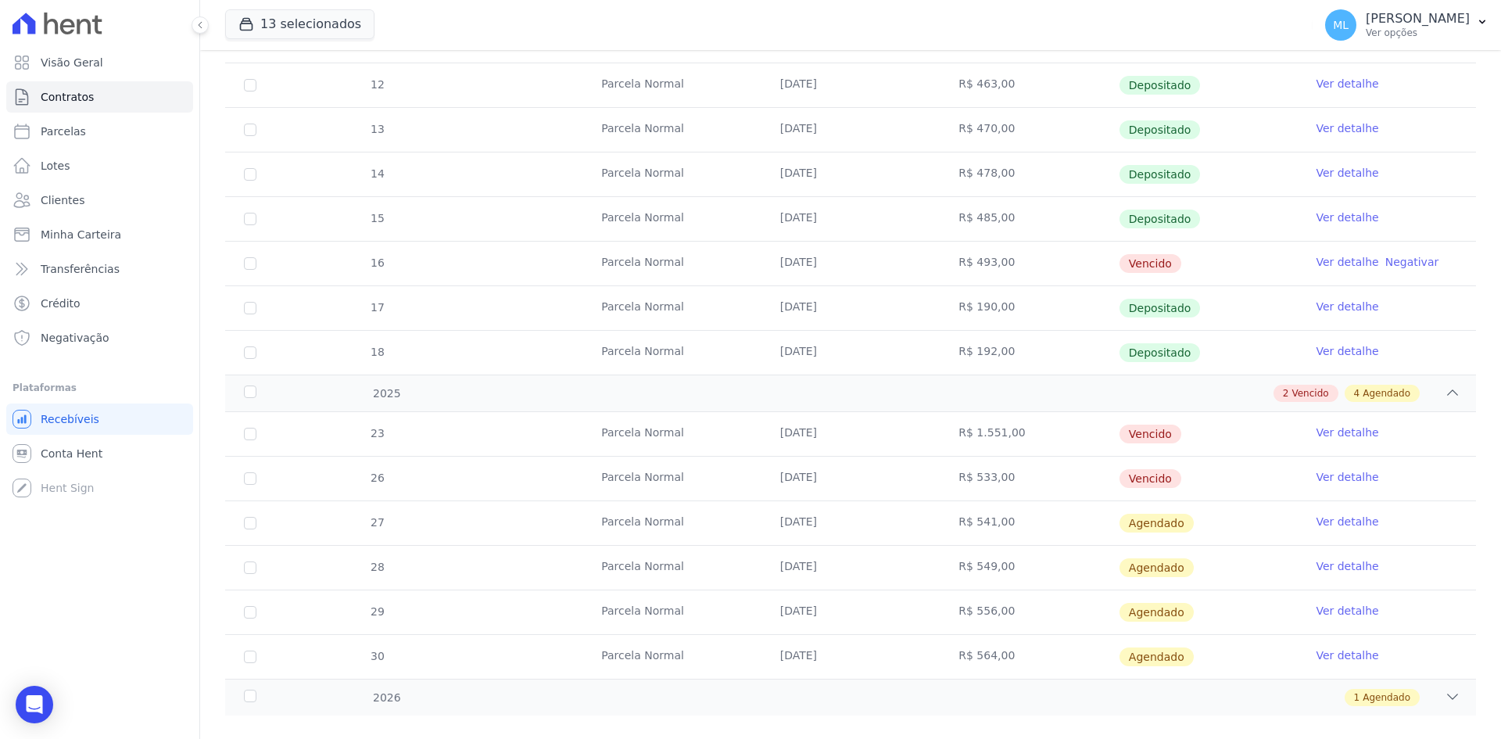
scroll to position [549, 0]
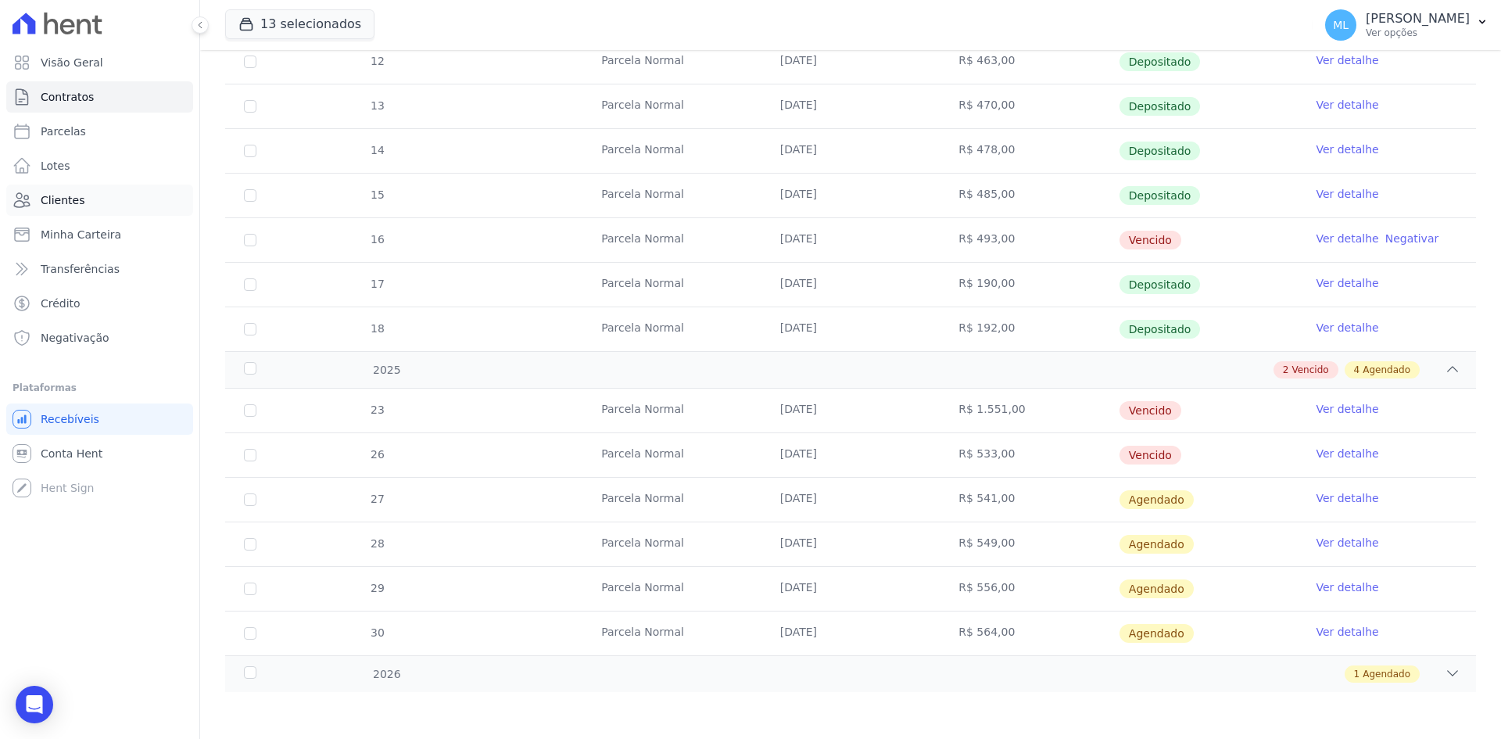
click at [106, 201] on link "Clientes" at bounding box center [99, 199] width 187 height 31
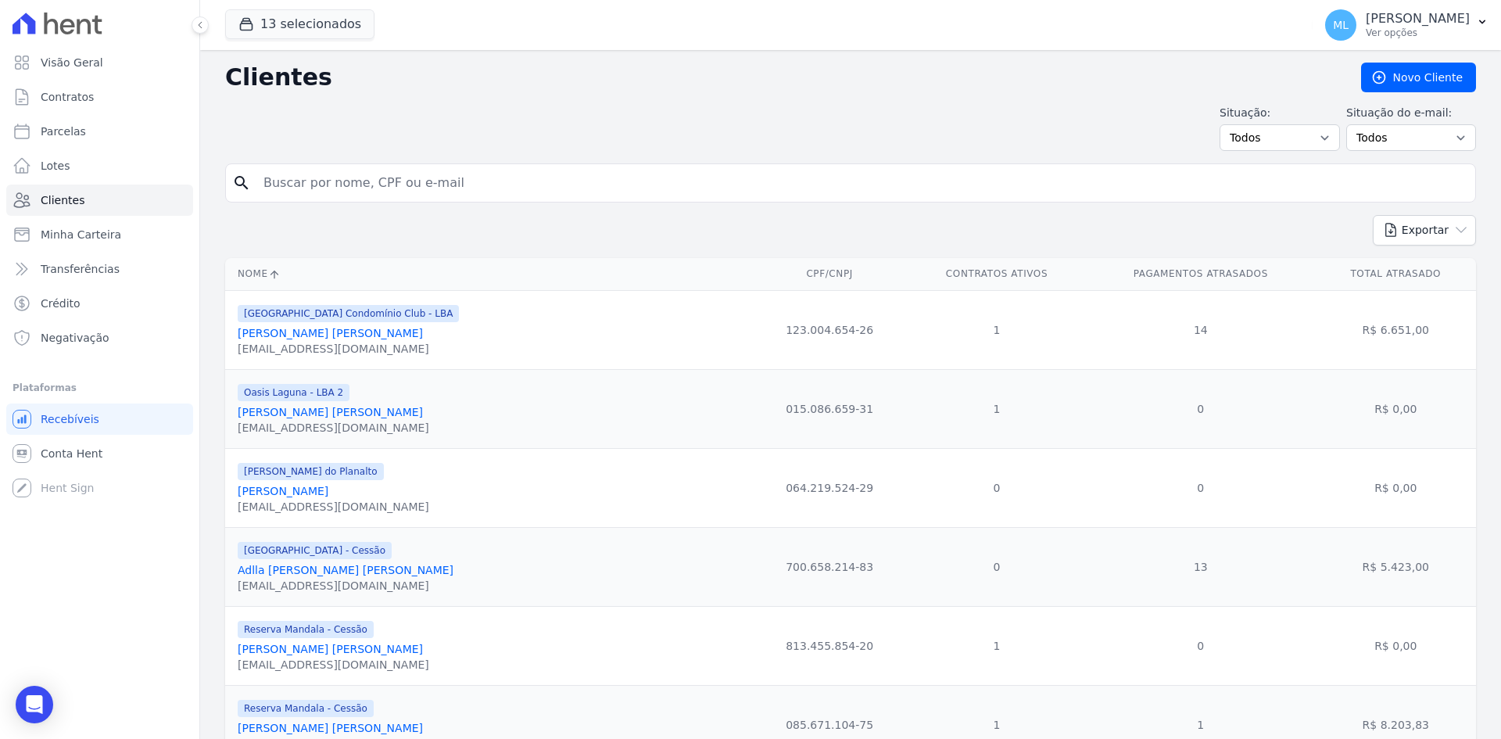
click at [397, 188] on input "search" at bounding box center [861, 182] width 1215 height 31
type input "[PERSON_NAME]"
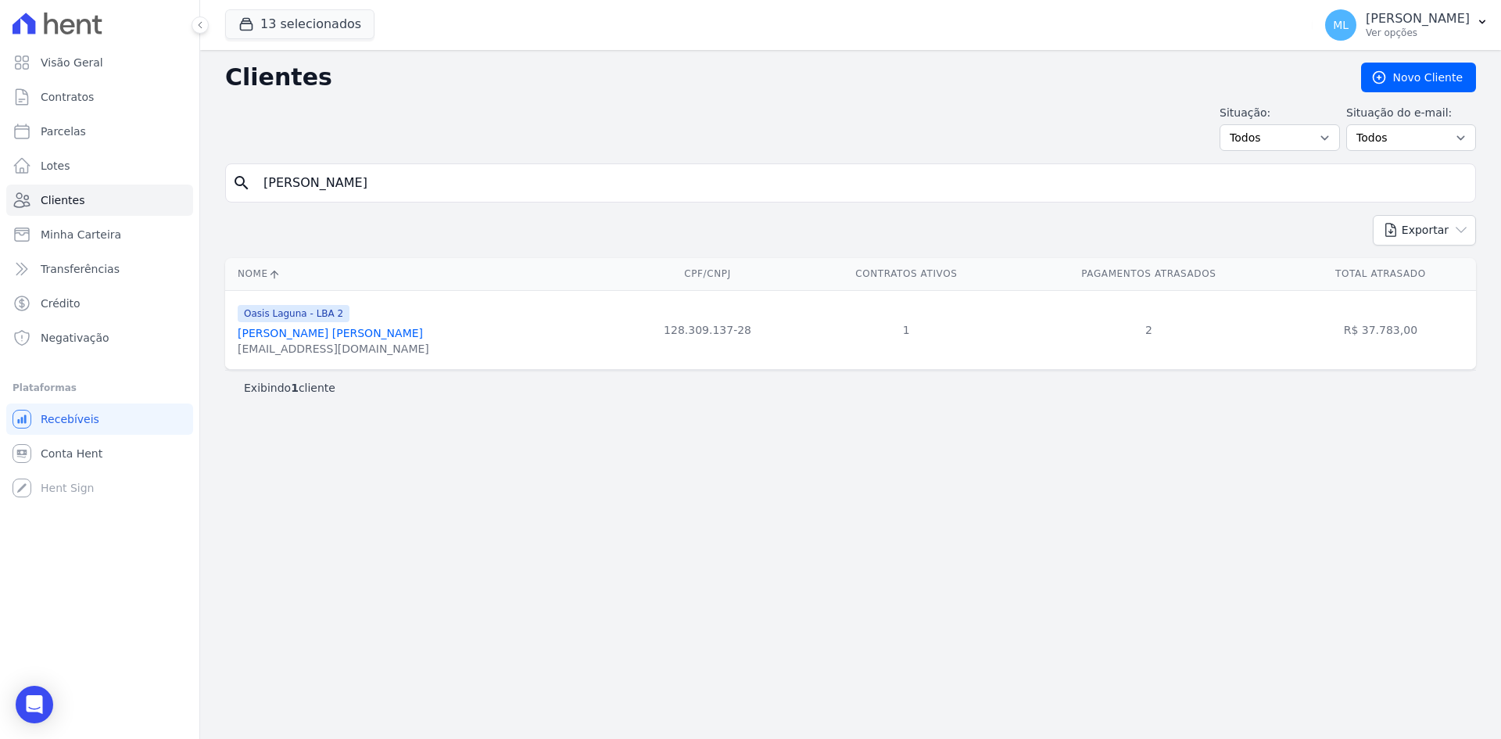
click at [363, 332] on link "[PERSON_NAME] [PERSON_NAME]" at bounding box center [330, 333] width 185 height 13
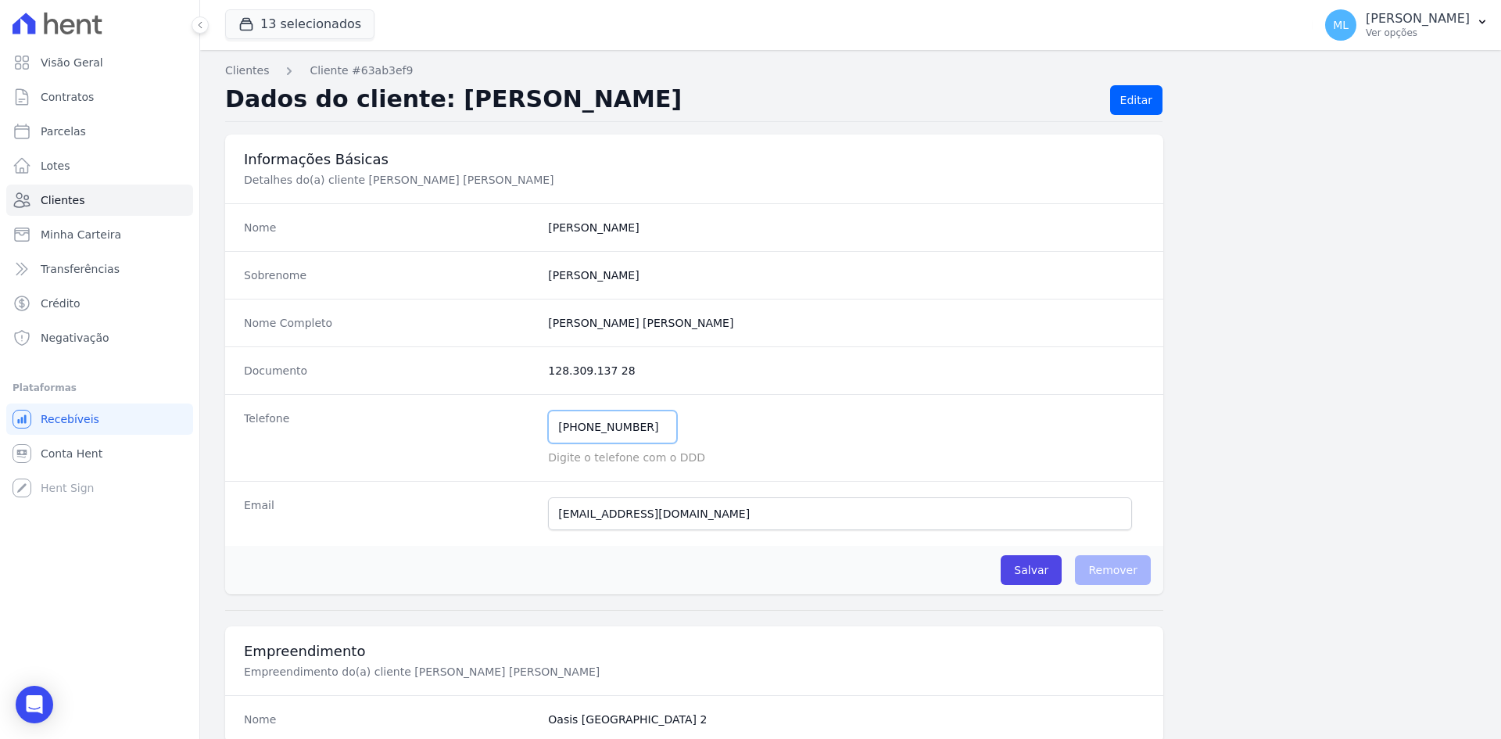
drag, startPoint x: 652, startPoint y: 428, endPoint x: 432, endPoint y: 432, distance: 219.7
click at [432, 432] on div "Telefone [PHONE_NUMBER] Mensagem de SMS ainda não enviada.. Mensagem de [PERSON…" at bounding box center [694, 437] width 938 height 87
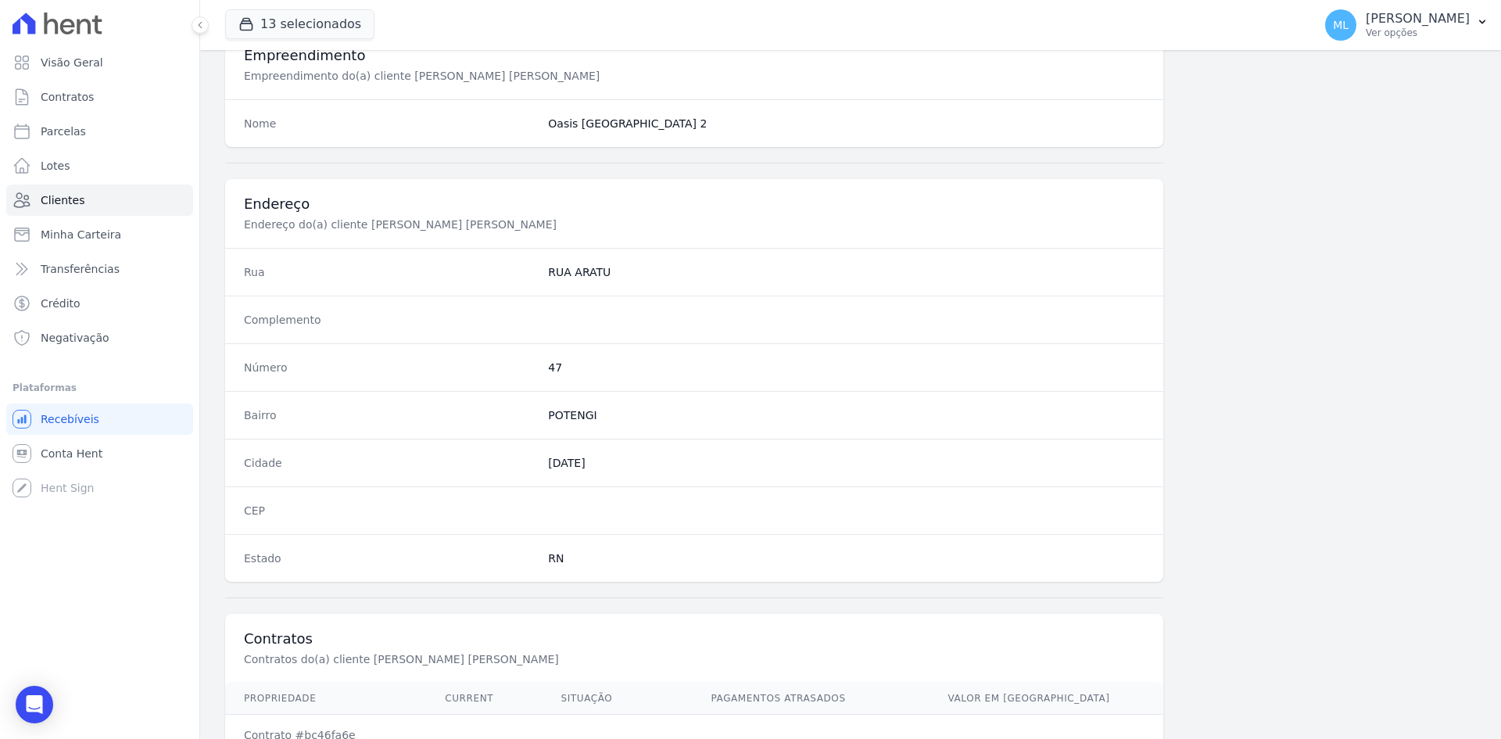
scroll to position [724, 0]
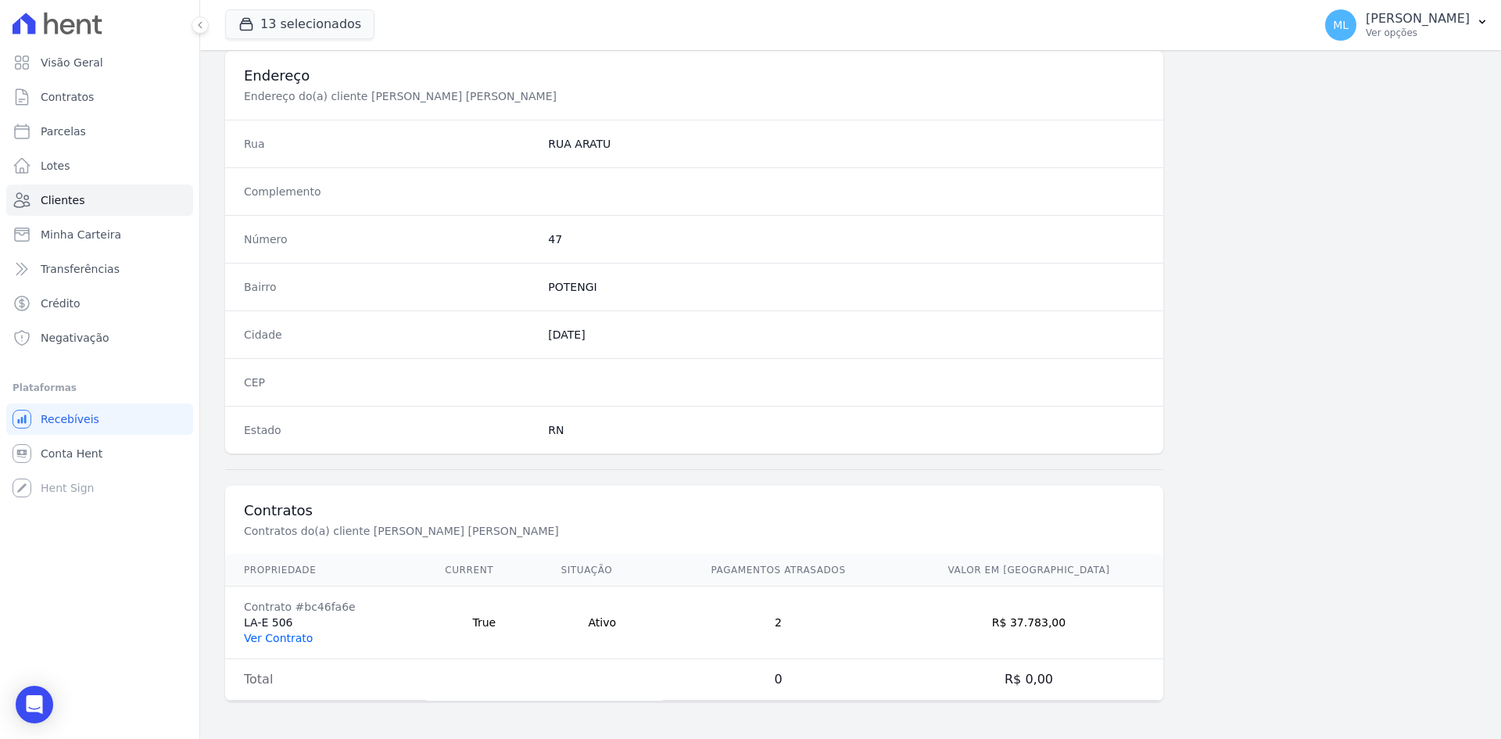
click at [281, 632] on link "Ver Contrato" at bounding box center [278, 638] width 69 height 13
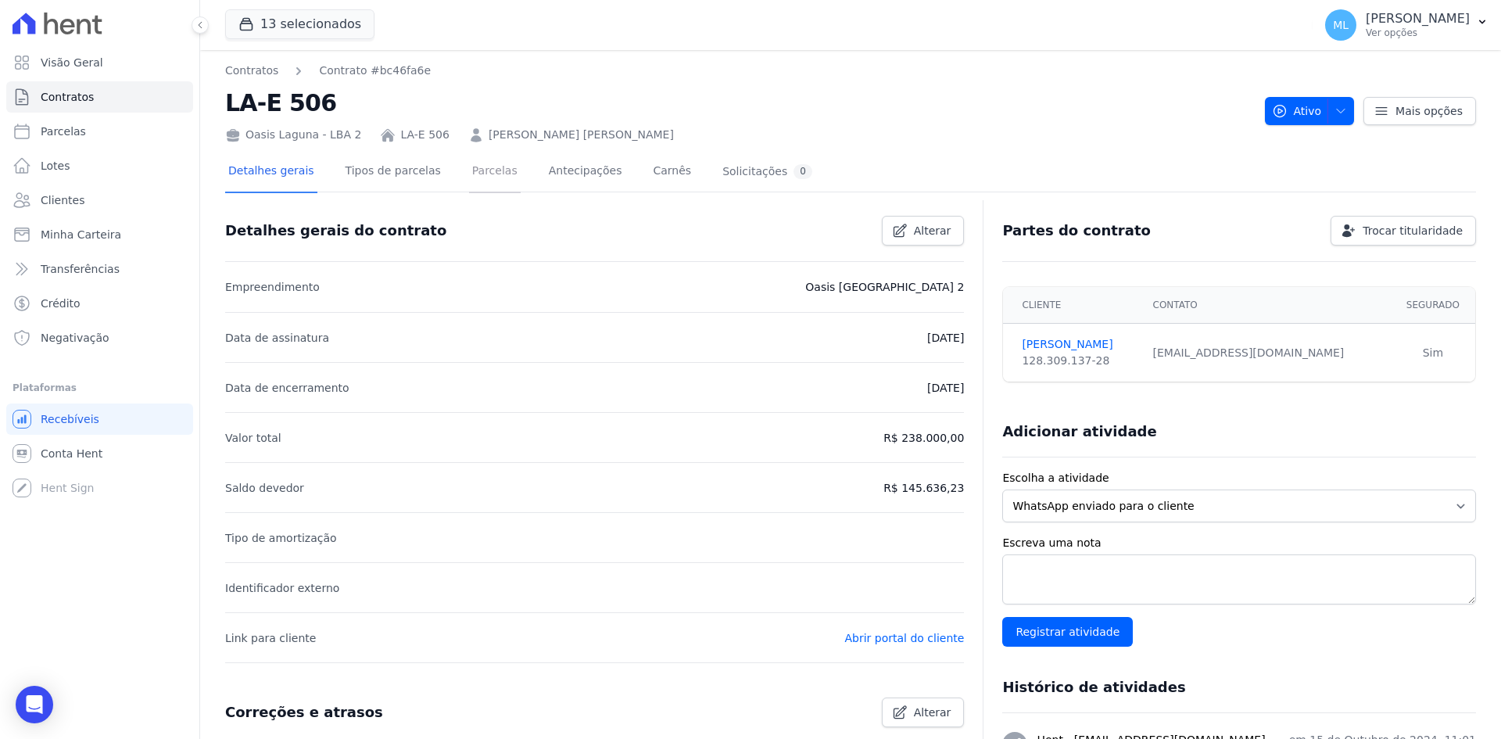
click at [469, 174] on link "Parcelas" at bounding box center [495, 172] width 52 height 41
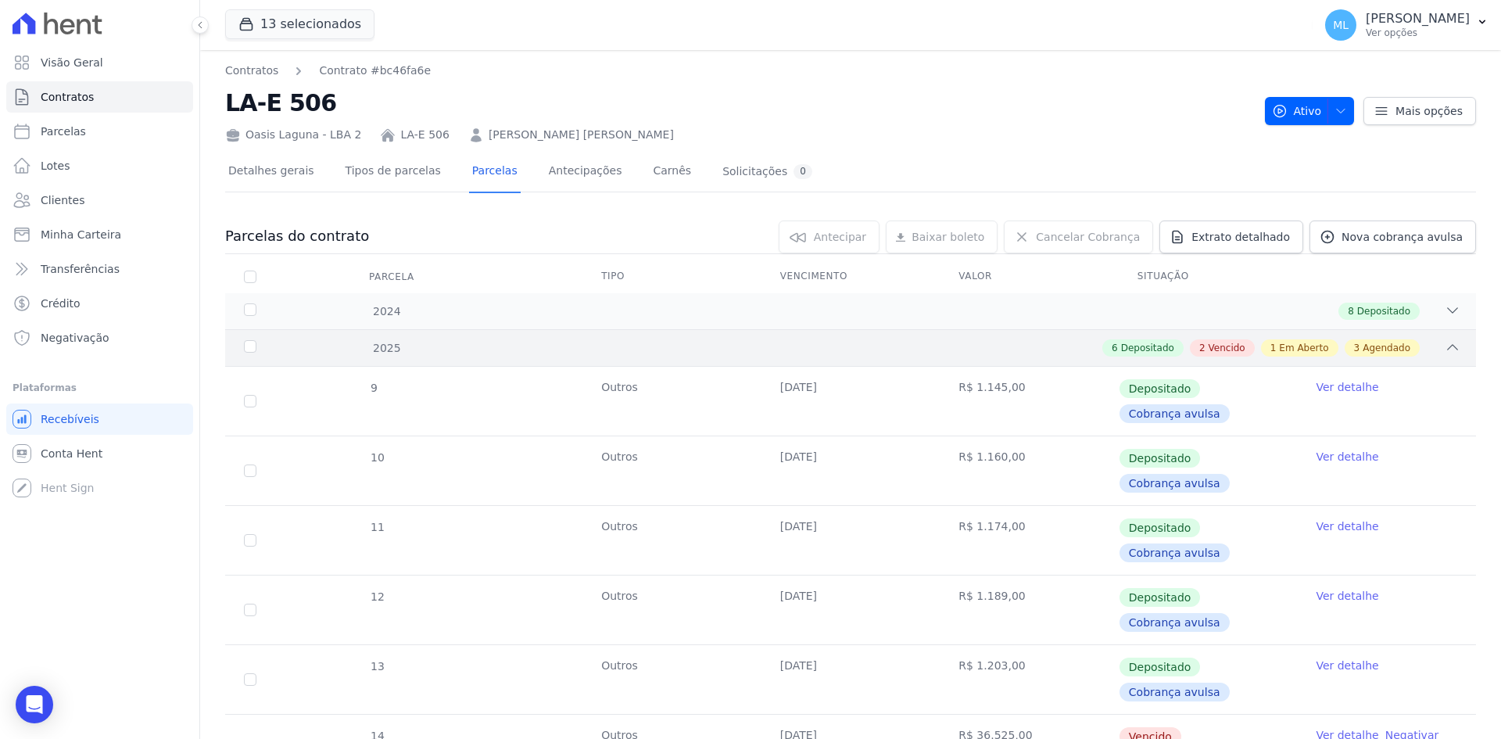
click at [495, 338] on div "2025 6 Depositado 2 Vencido 1 Em Aberto 3 Agendado" at bounding box center [850, 347] width 1251 height 37
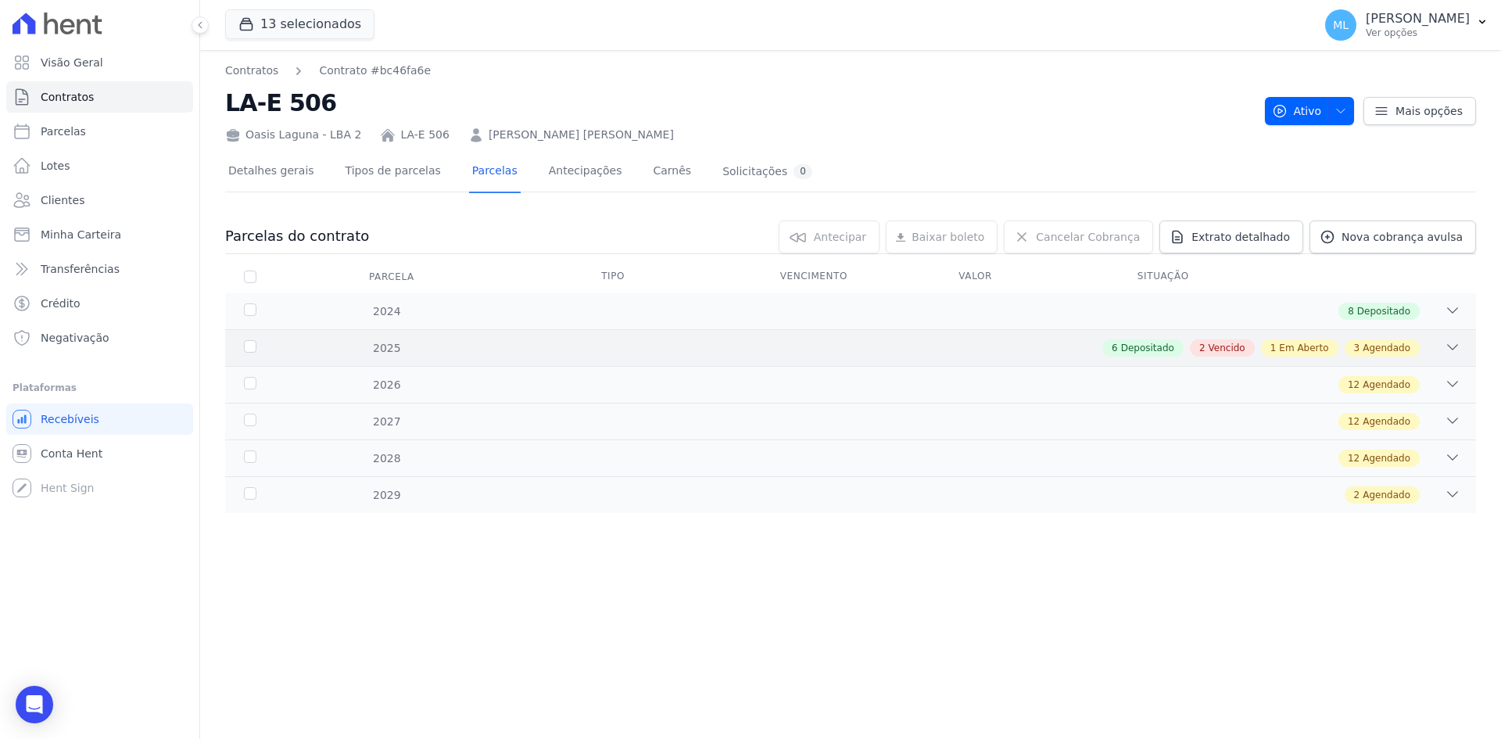
click at [495, 338] on div "2025 6 Depositado 2 Vencido 1 Em Aberto 3 Agendado" at bounding box center [850, 347] width 1251 height 37
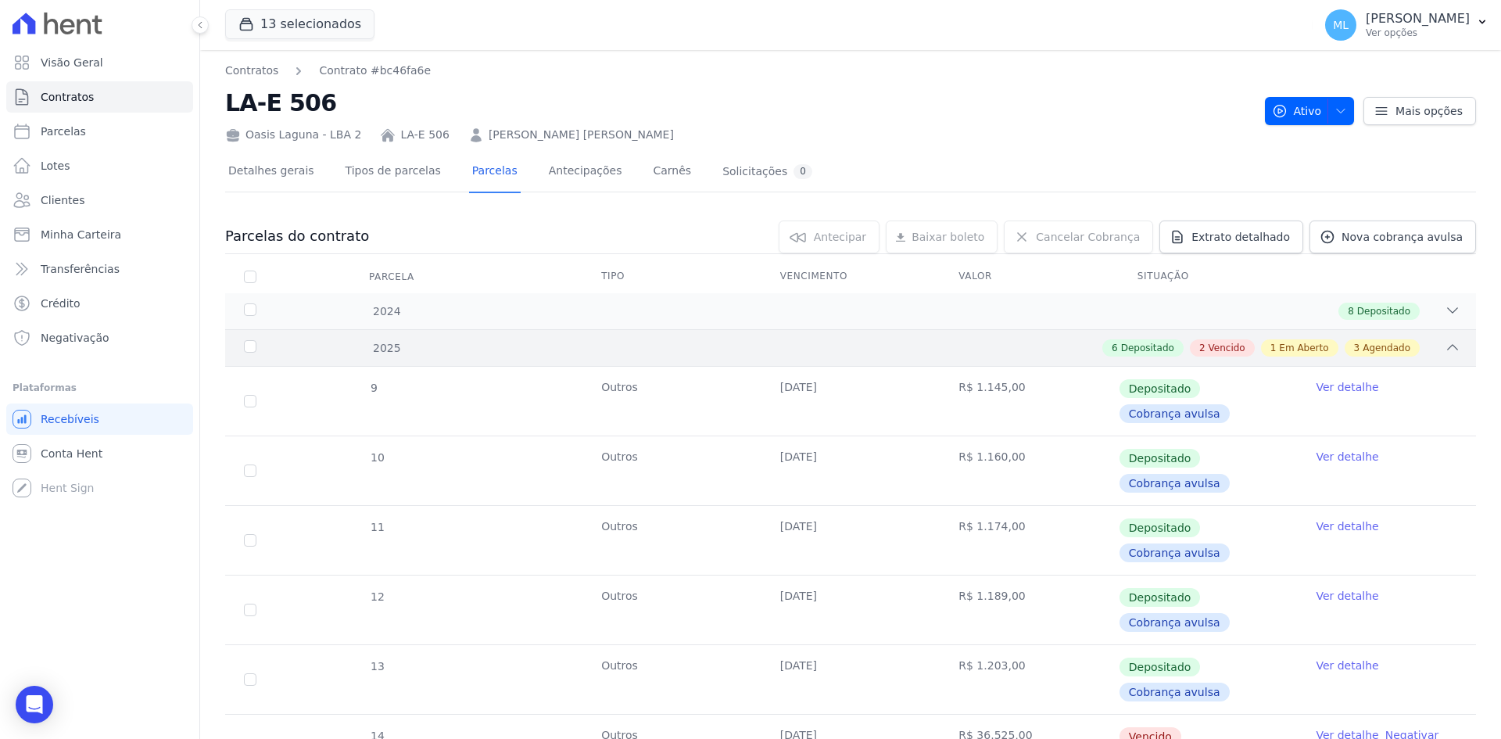
click at [495, 338] on div "2025 6 Depositado 2 Vencido 1 Em Aberto 3 Agendado" at bounding box center [850, 347] width 1251 height 37
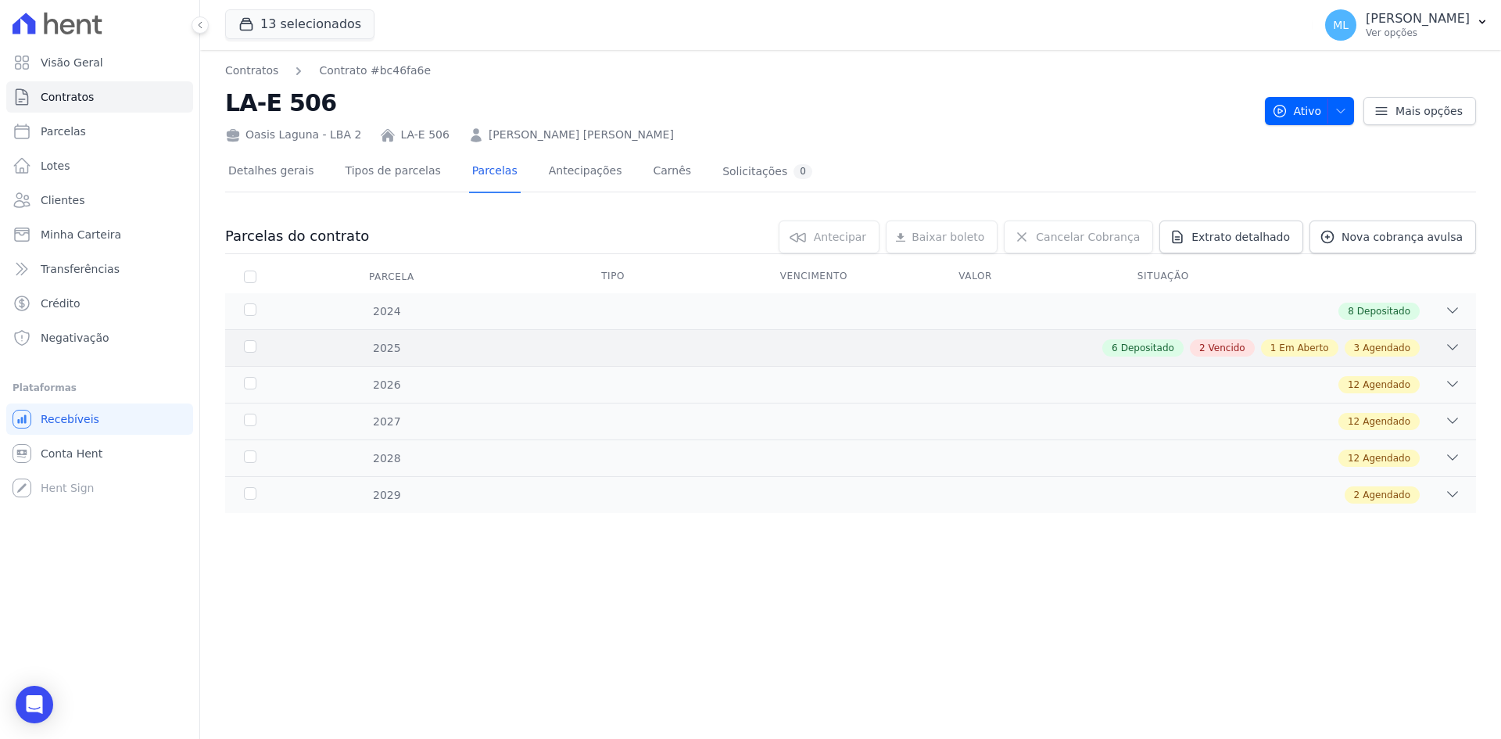
click at [524, 342] on div "6 Depositado 2 Vencido 1 Em Aberto 3 Agendado" at bounding box center [911, 347] width 1097 height 17
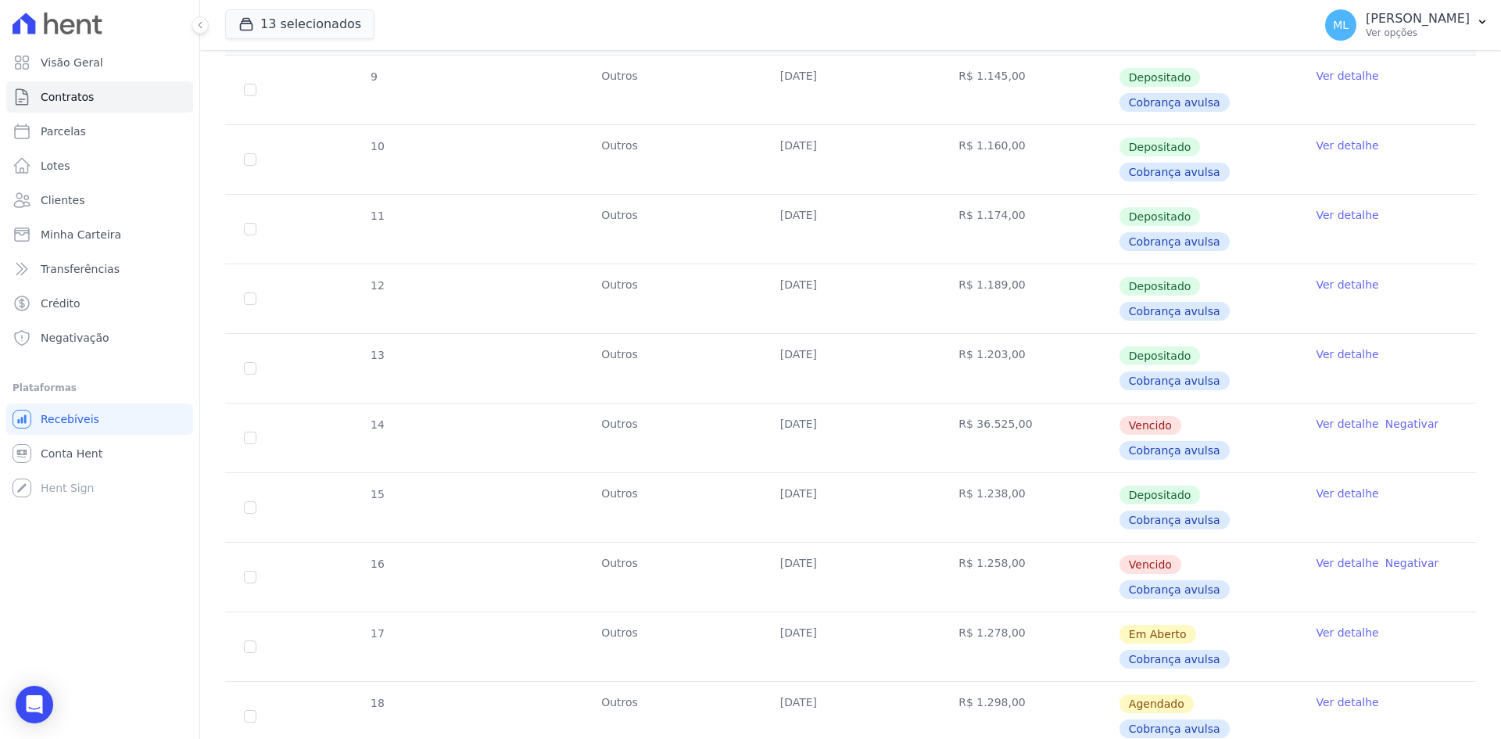
scroll to position [313, 0]
click at [1326, 553] on link "Ver detalhe" at bounding box center [1346, 561] width 63 height 16
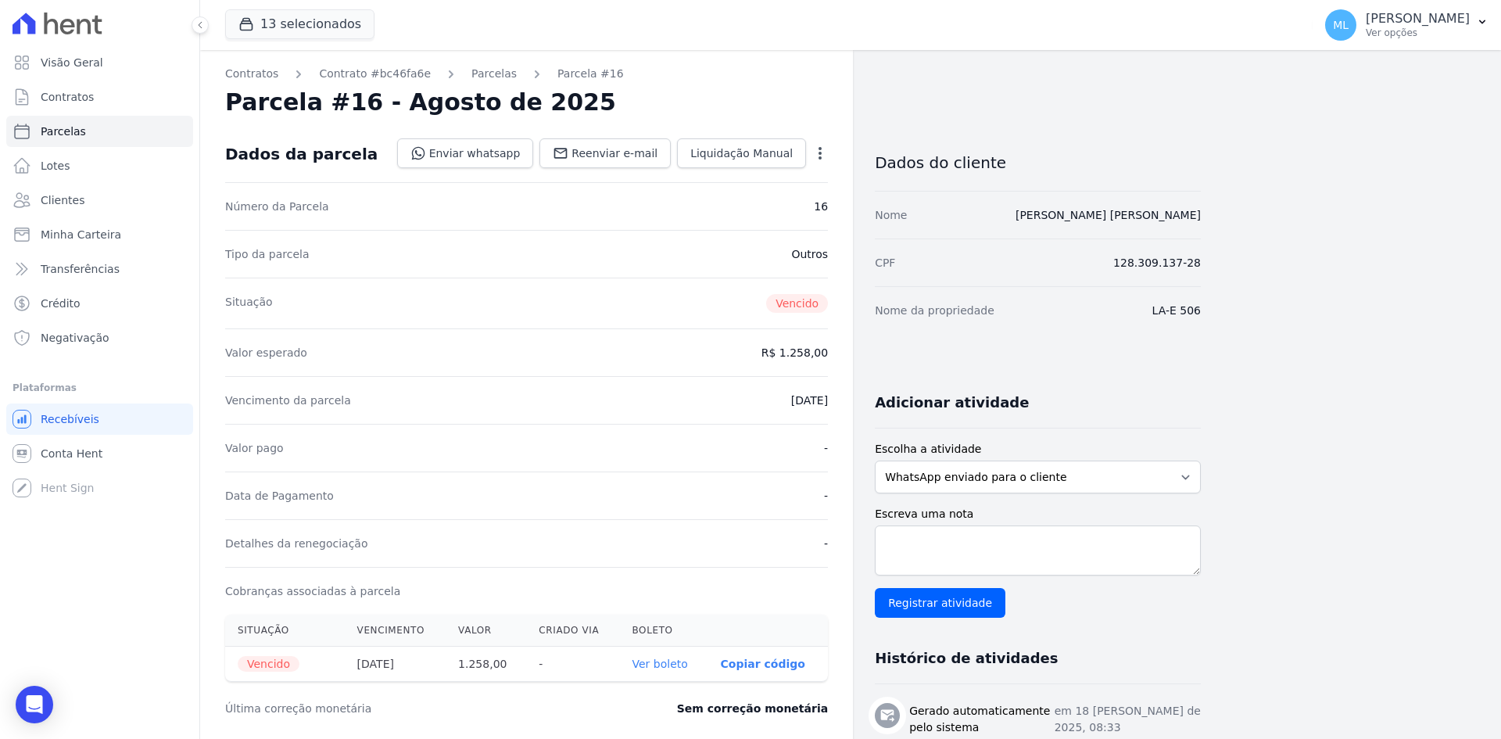
click at [670, 663] on link "Ver boleto" at bounding box center [659, 663] width 55 height 13
